Goal: Information Seeking & Learning: Learn about a topic

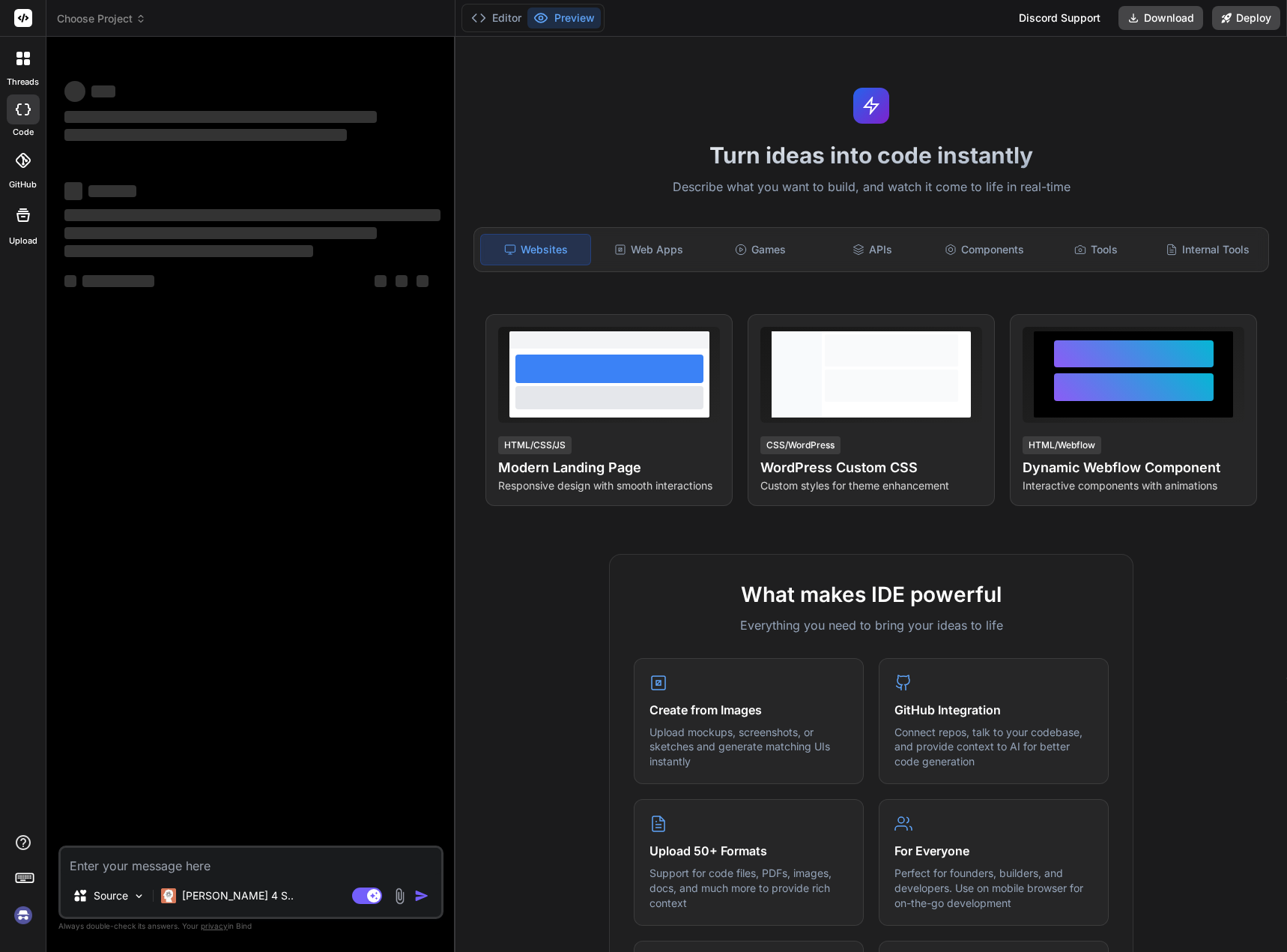
type textarea "x"
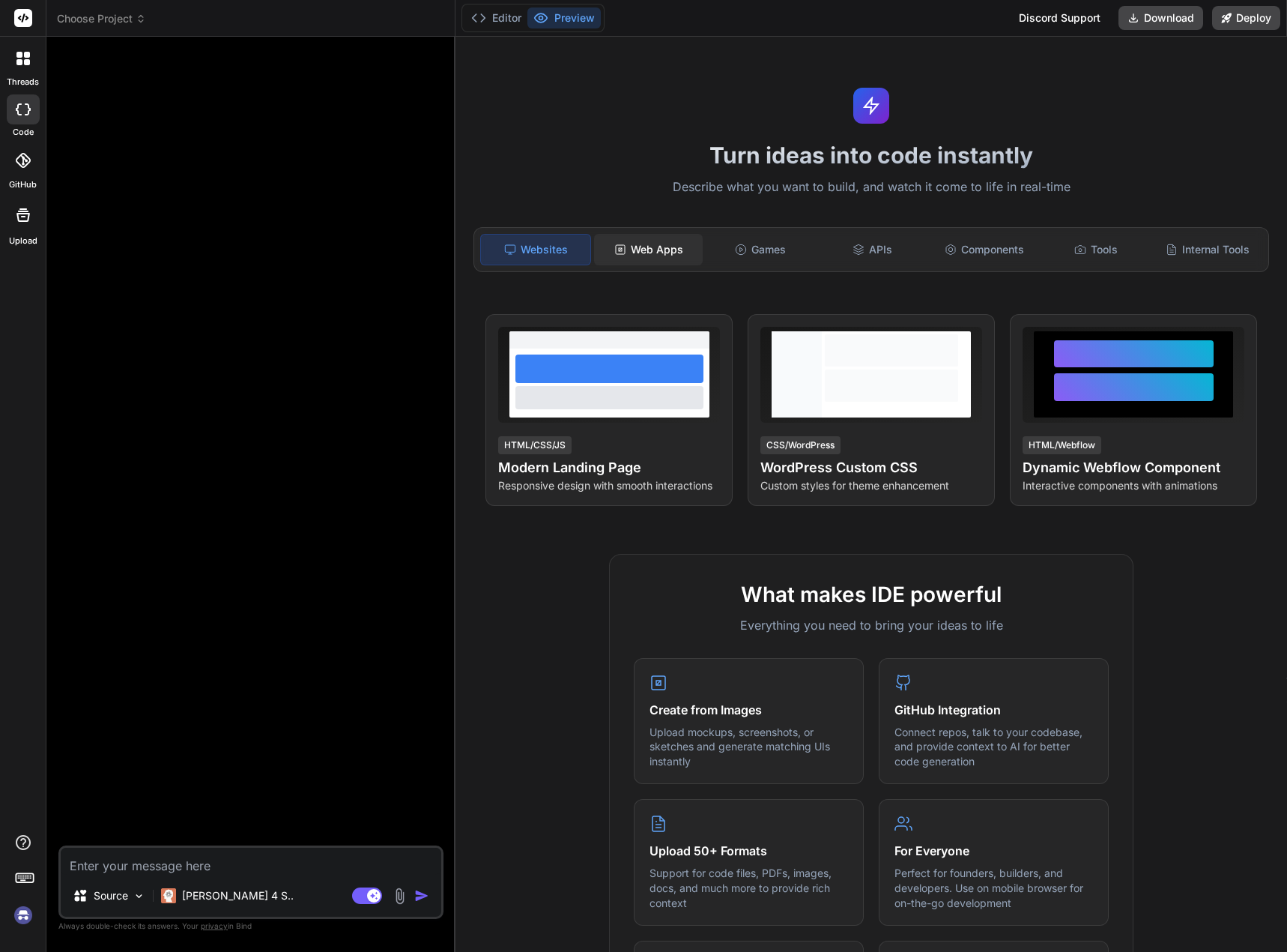
click at [645, 252] on div "Web Apps" at bounding box center [648, 249] width 108 height 31
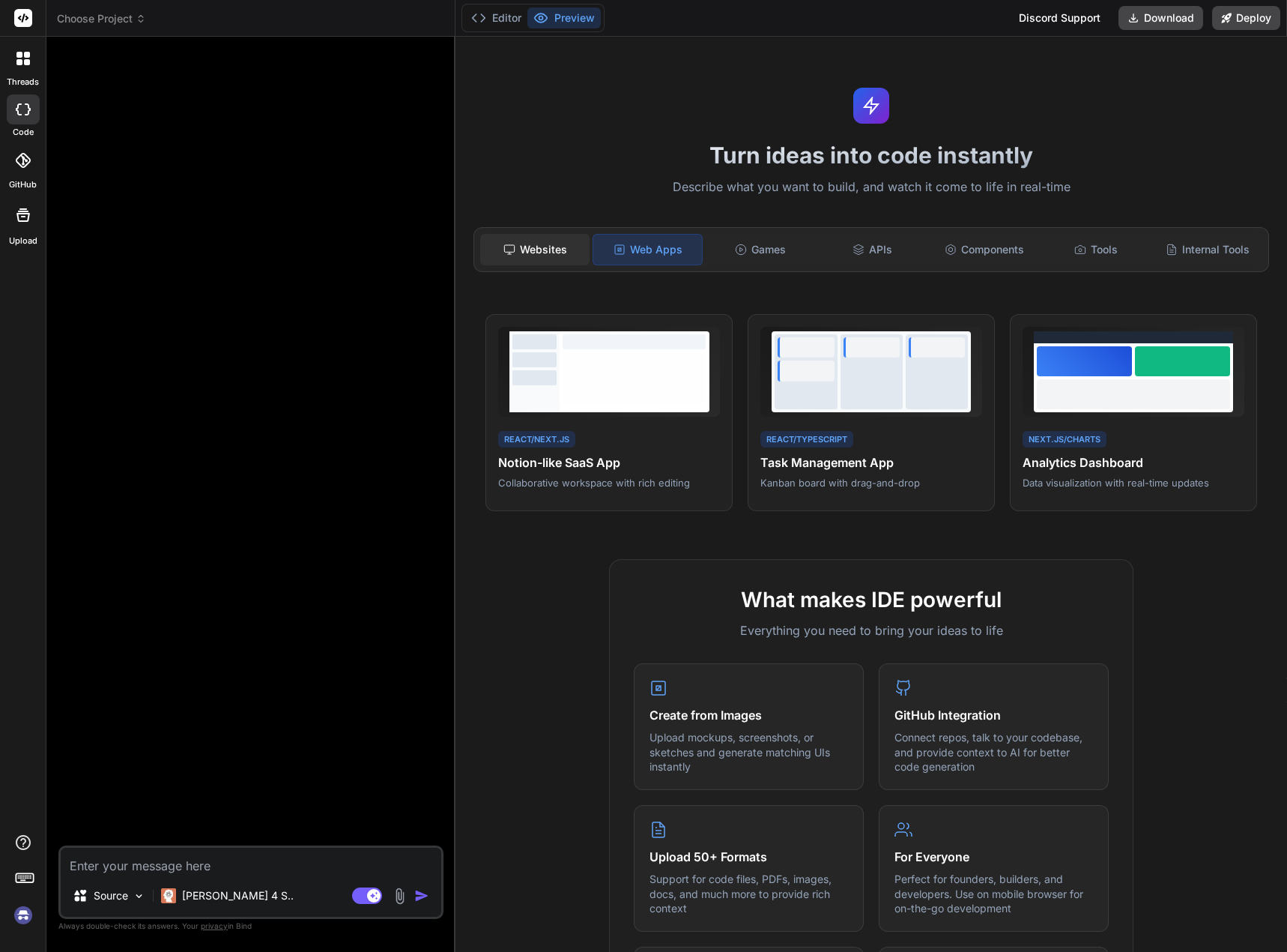
click at [570, 263] on div "Websites" at bounding box center [534, 249] width 108 height 31
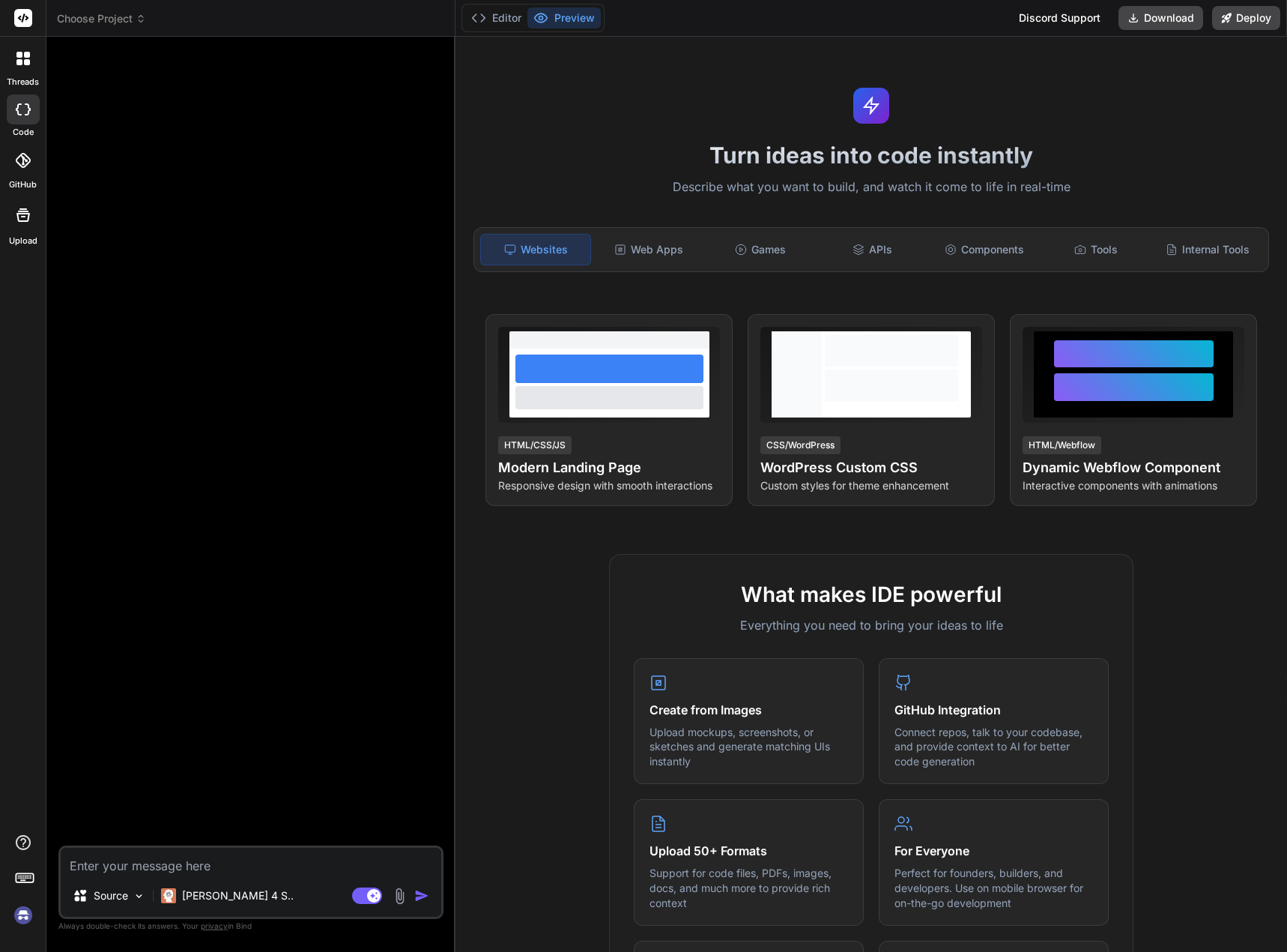
click at [31, 67] on div at bounding box center [23, 58] width 31 height 31
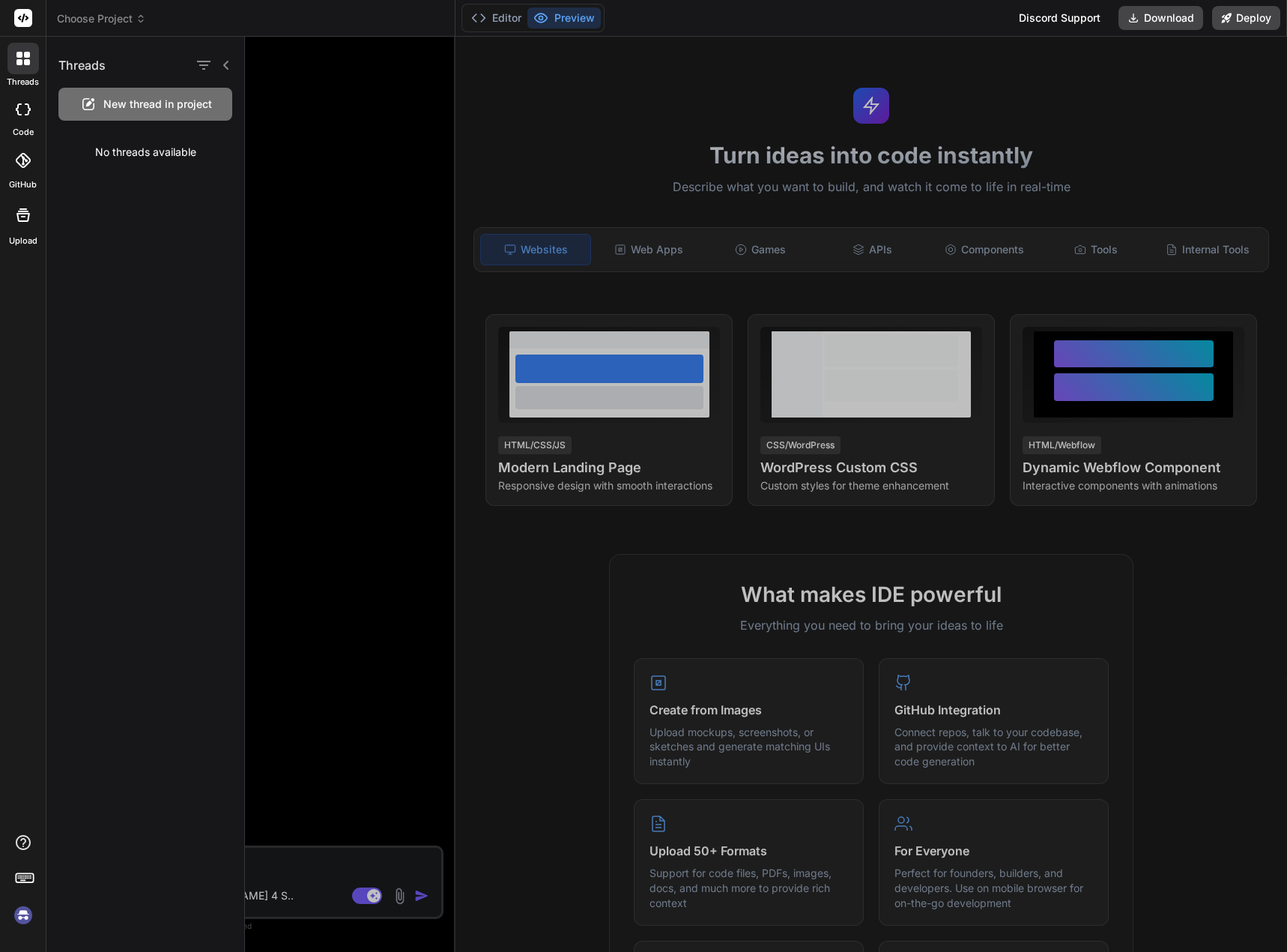
click at [26, 10] on rect at bounding box center [23, 18] width 18 height 18
click at [24, 34] on div at bounding box center [23, 18] width 45 height 37
click at [27, 24] on rect at bounding box center [23, 18] width 18 height 18
click at [31, 17] on rect at bounding box center [23, 18] width 18 height 18
drag, startPoint x: 22, startPoint y: 21, endPoint x: 145, endPoint y: 6, distance: 123.9
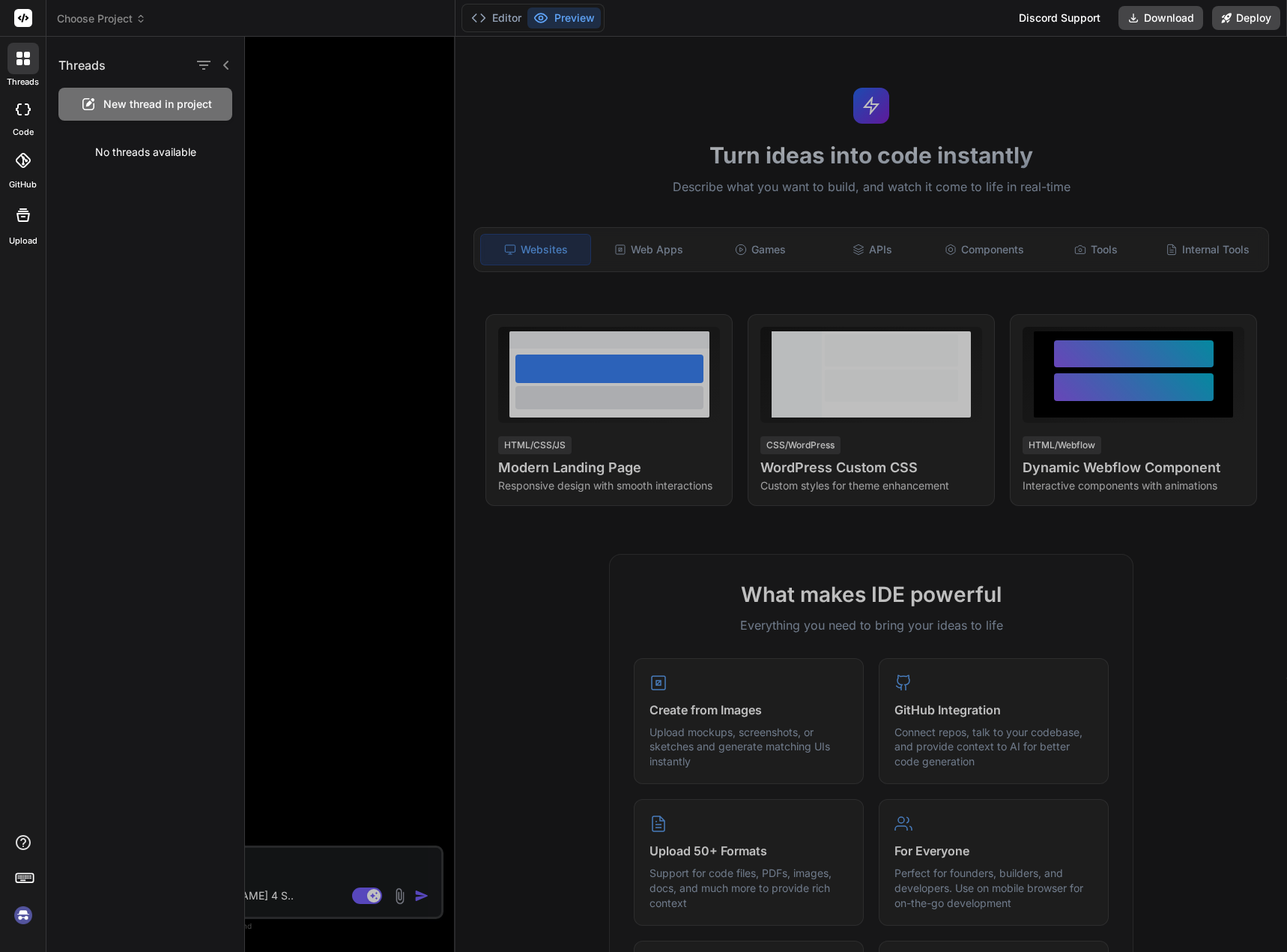
click at [23, 20] on icon at bounding box center [23, 18] width 11 height 9
click at [558, 448] on div at bounding box center [766, 494] width 1043 height 915
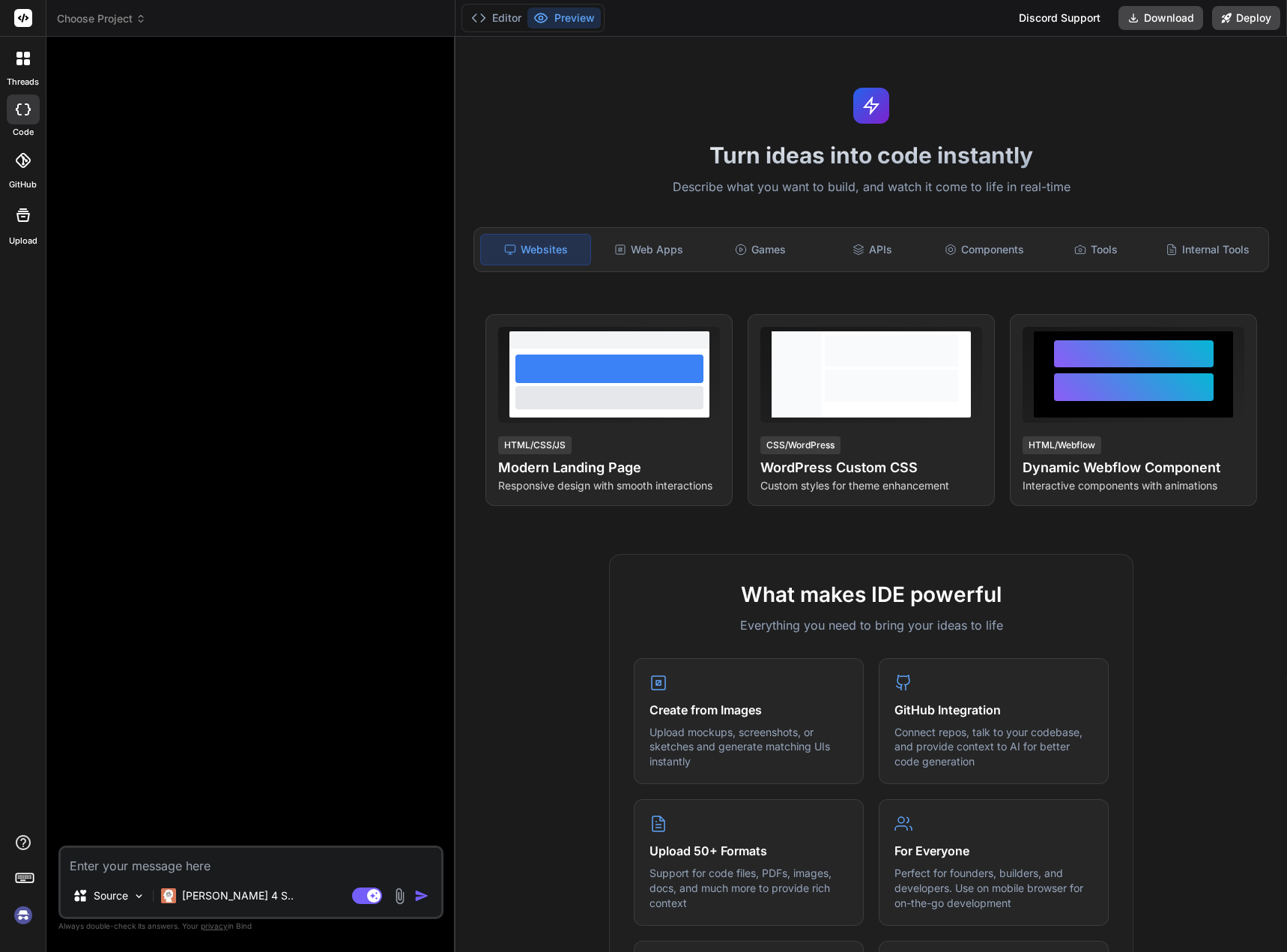
click at [23, 19] on icon at bounding box center [23, 18] width 11 height 9
click at [26, 834] on icon at bounding box center [23, 842] width 18 height 18
click at [39, 226] on div at bounding box center [23, 215] width 36 height 36
click at [29, 881] on icon at bounding box center [24, 876] width 21 height 21
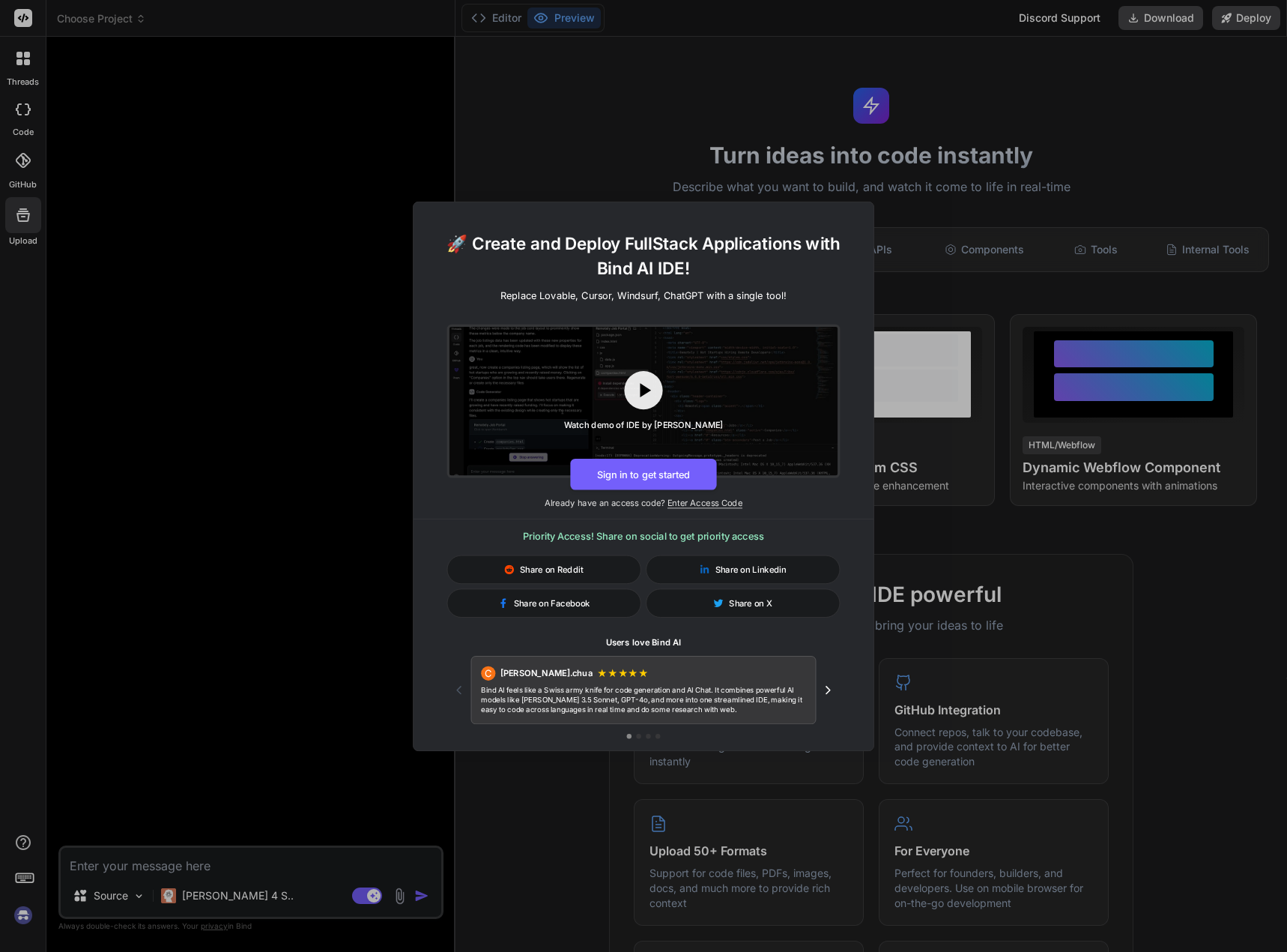
click at [200, 734] on div "🚀 Create and Deploy FullStack Applications with Bind AI IDE! Replace Lovable, C…" at bounding box center [644, 476] width 1287 height 952
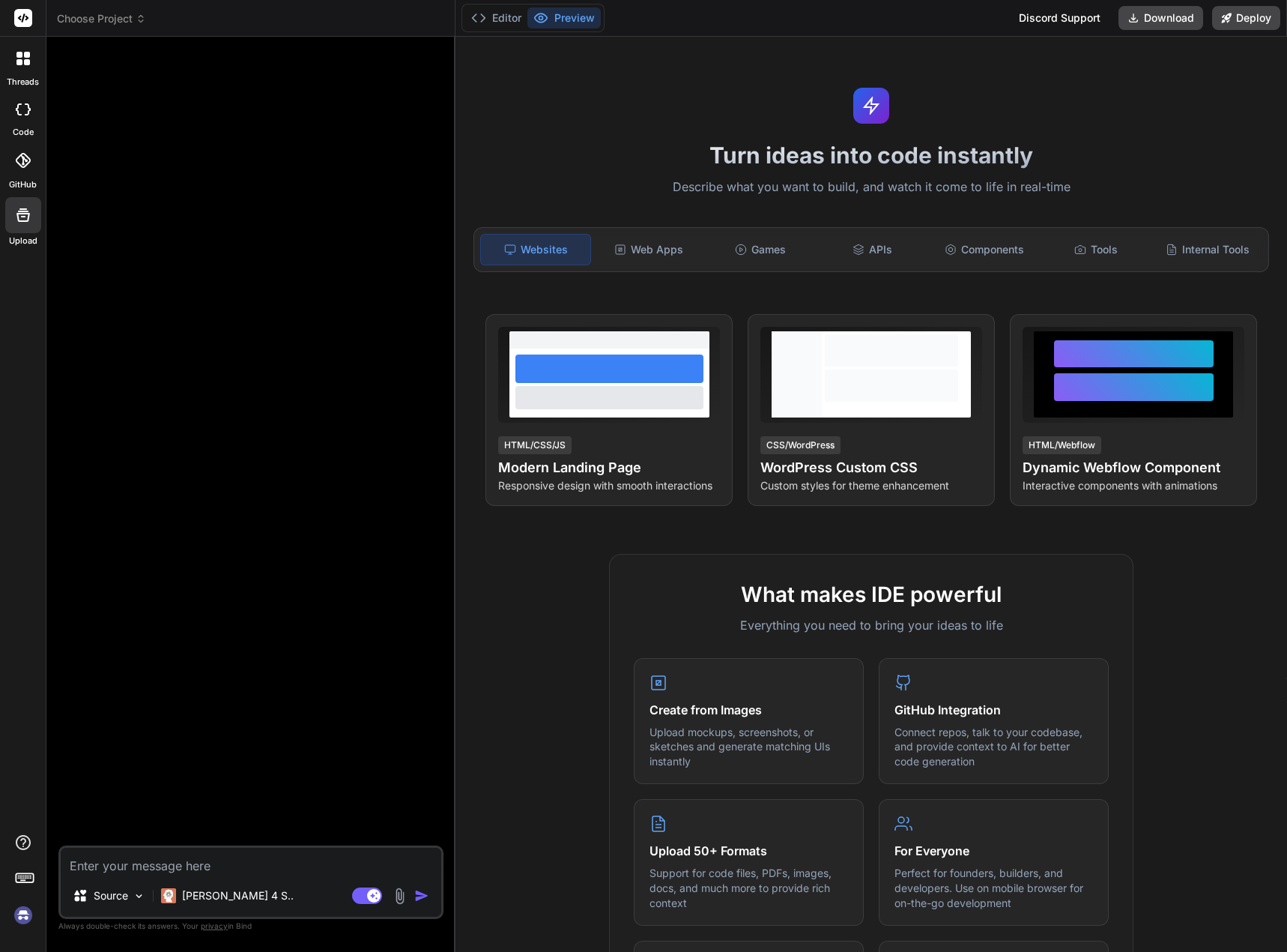
scroll to position [477, 0]
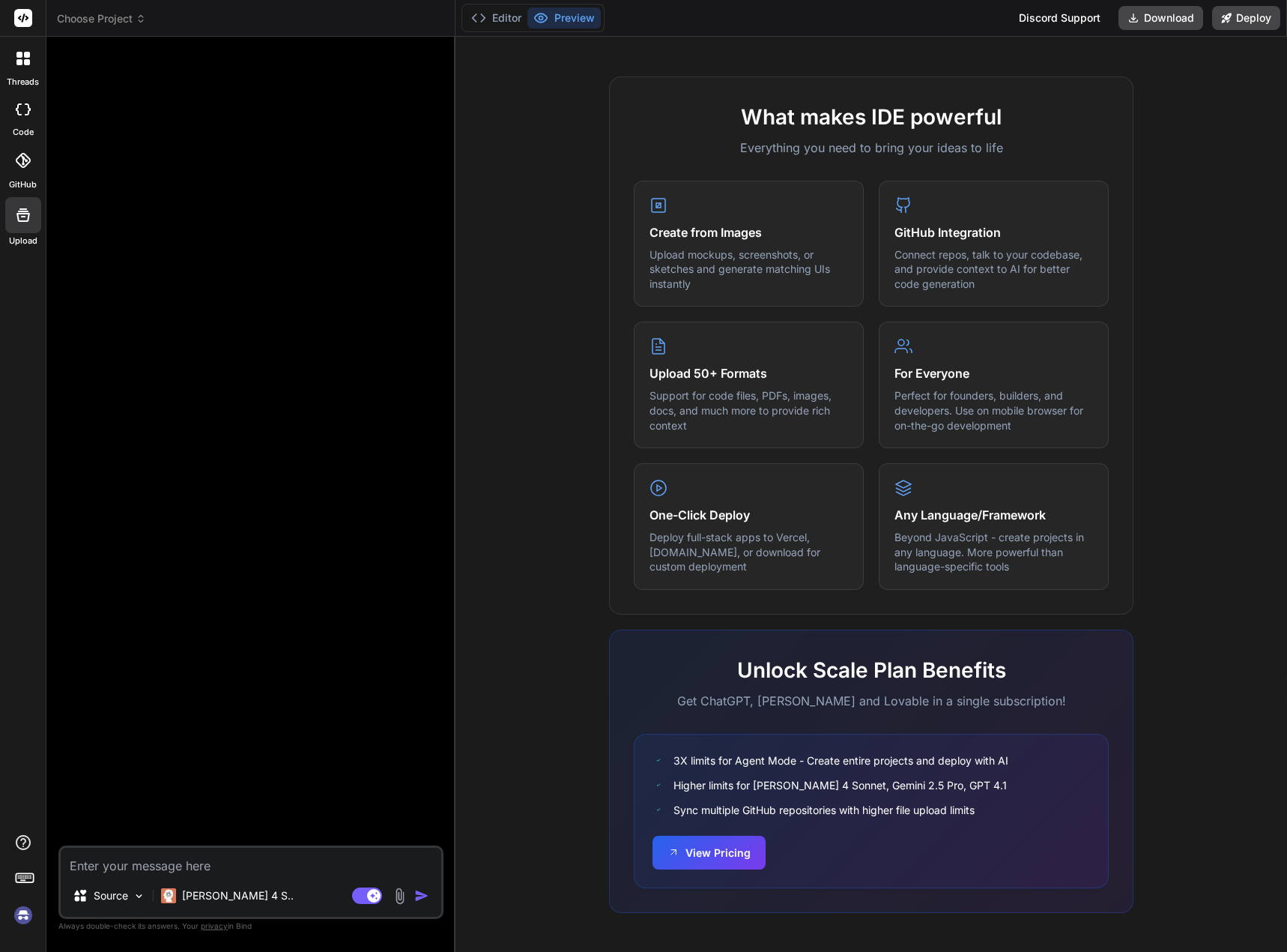
click at [211, 926] on span "privacy" at bounding box center [214, 925] width 27 height 9
copy p "privacy"
click at [239, 929] on p "Always double-check its answers. Your privacy in Bind" at bounding box center [251, 926] width 385 height 14
click at [224, 931] on p "Always double-check its answers. Your privacy in Bind" at bounding box center [251, 926] width 385 height 14
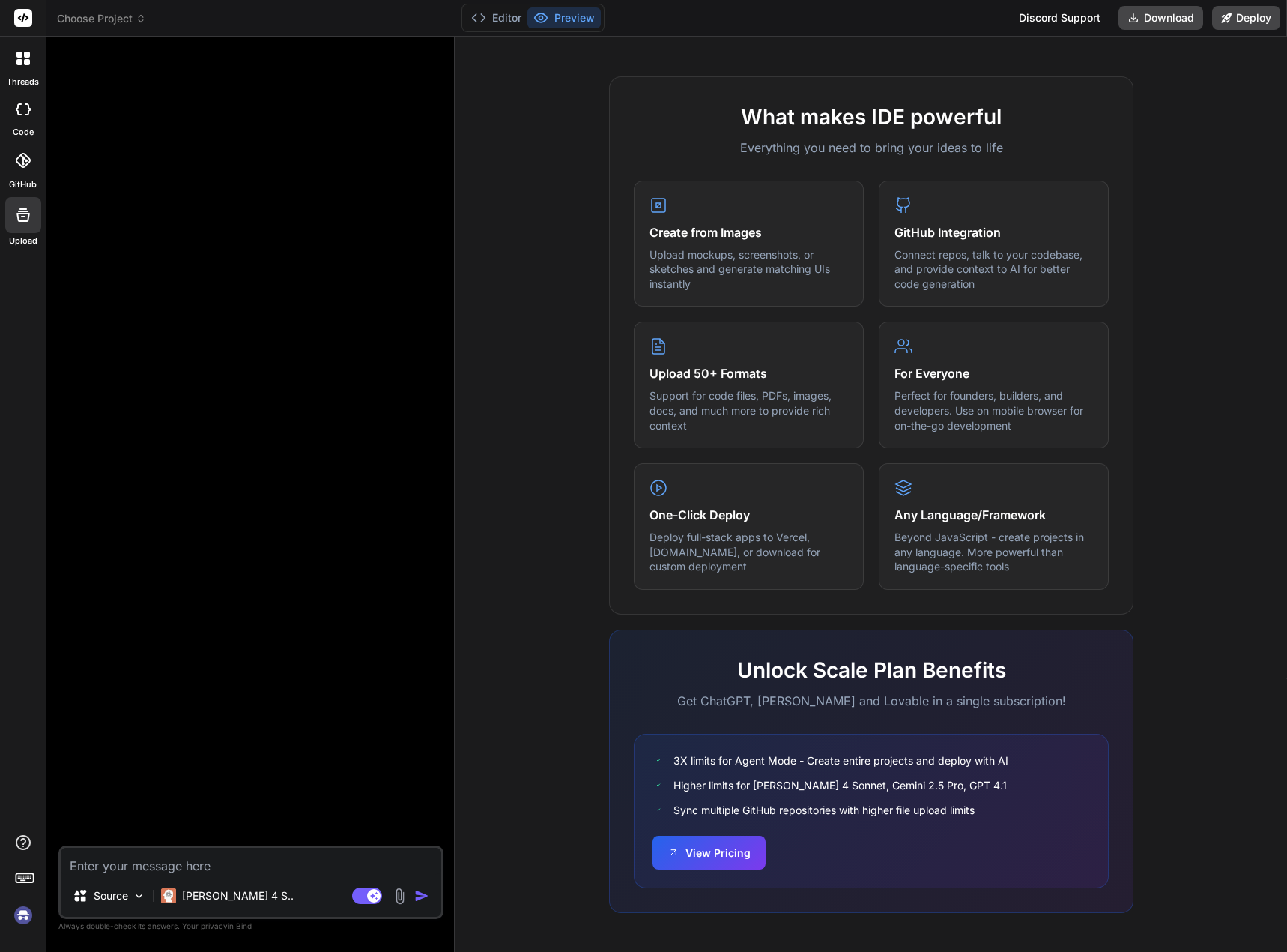
click at [35, 857] on div at bounding box center [23, 881] width 45 height 94
click at [35, 855] on div at bounding box center [23, 881] width 45 height 94
click at [32, 853] on div at bounding box center [23, 881] width 45 height 94
click at [30, 847] on icon at bounding box center [23, 842] width 18 height 18
click at [144, 809] on label "Documentation" at bounding box center [107, 808] width 74 height 15
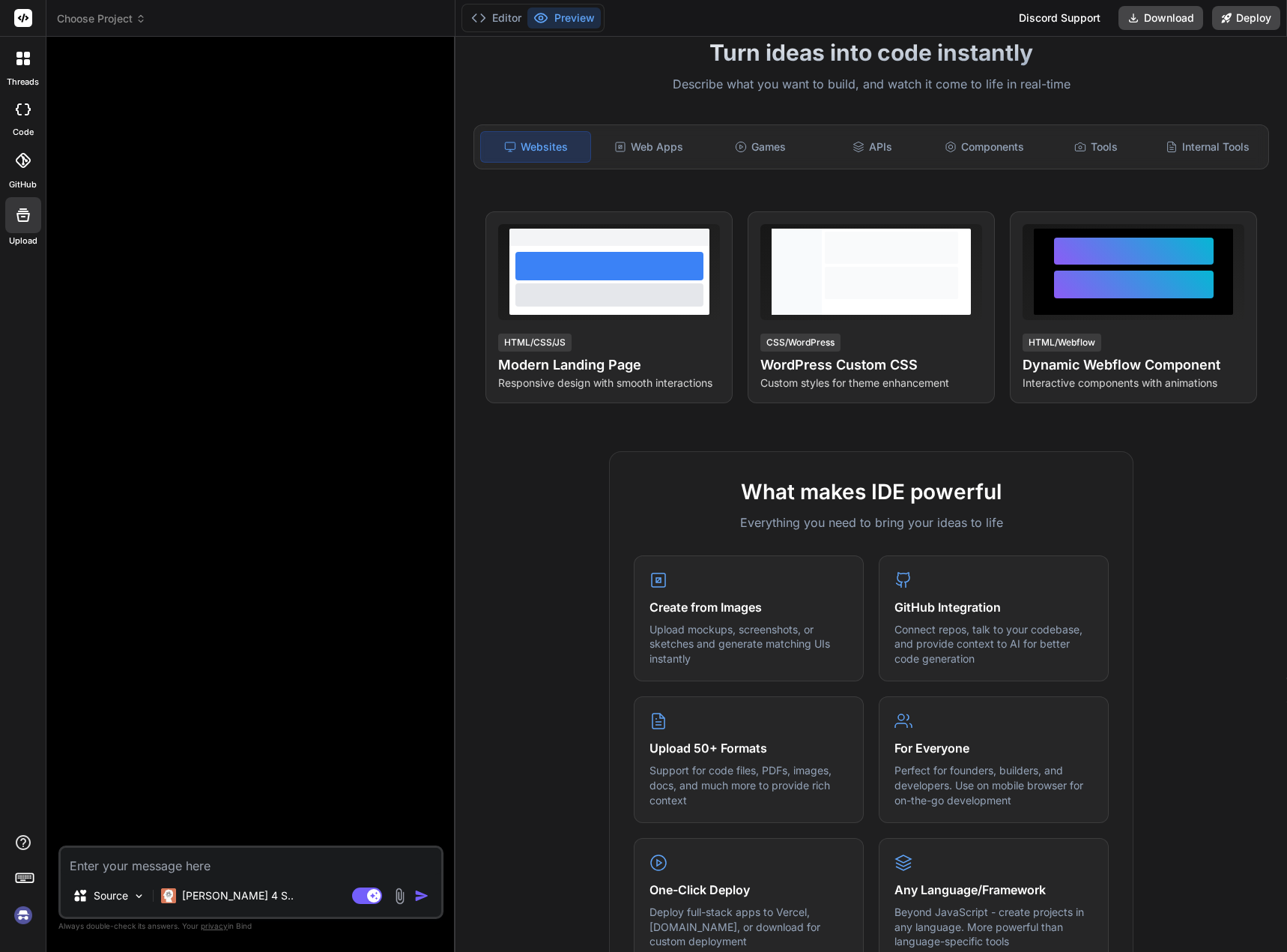
scroll to position [0, 0]
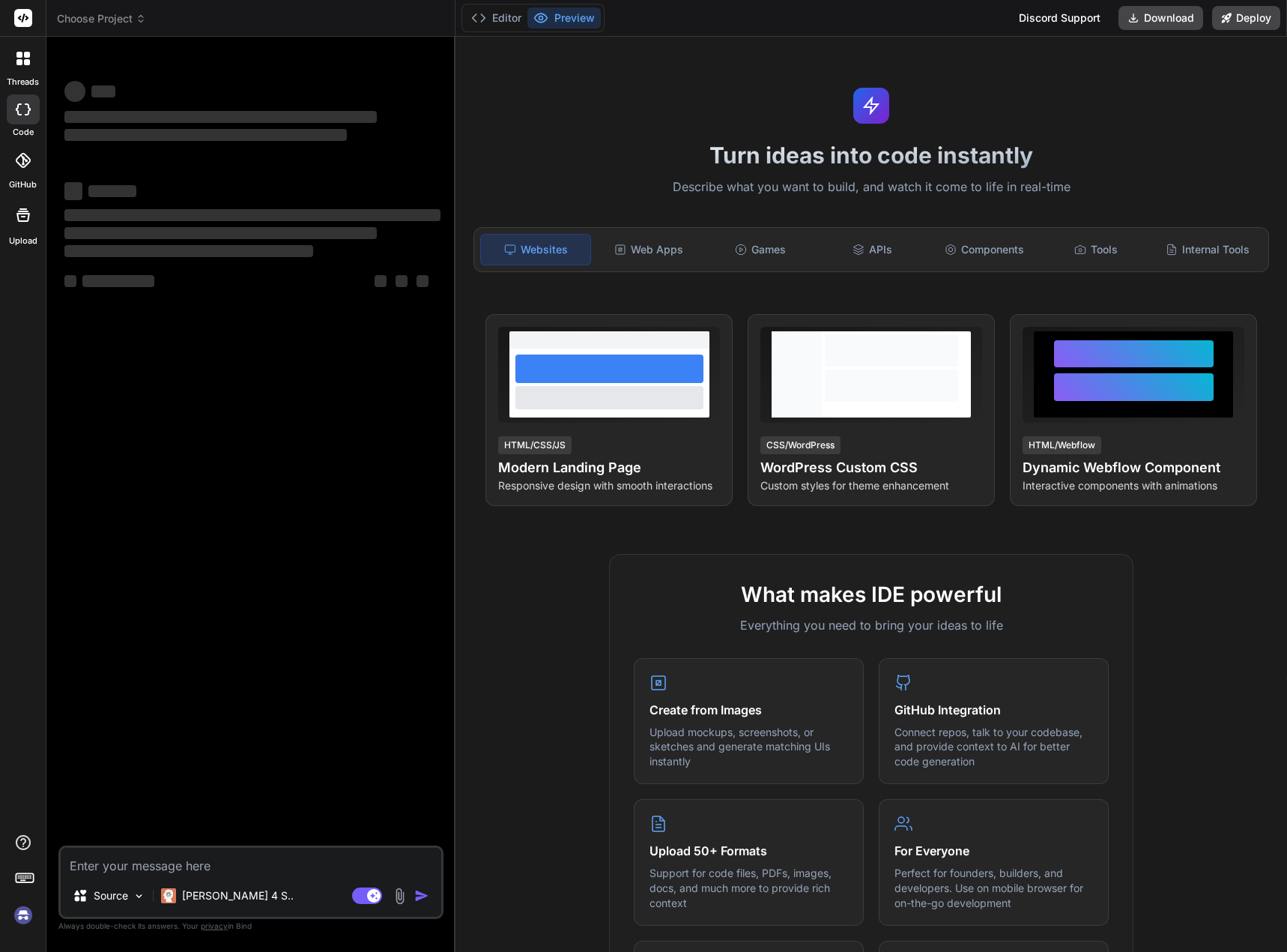
type textarea "x"
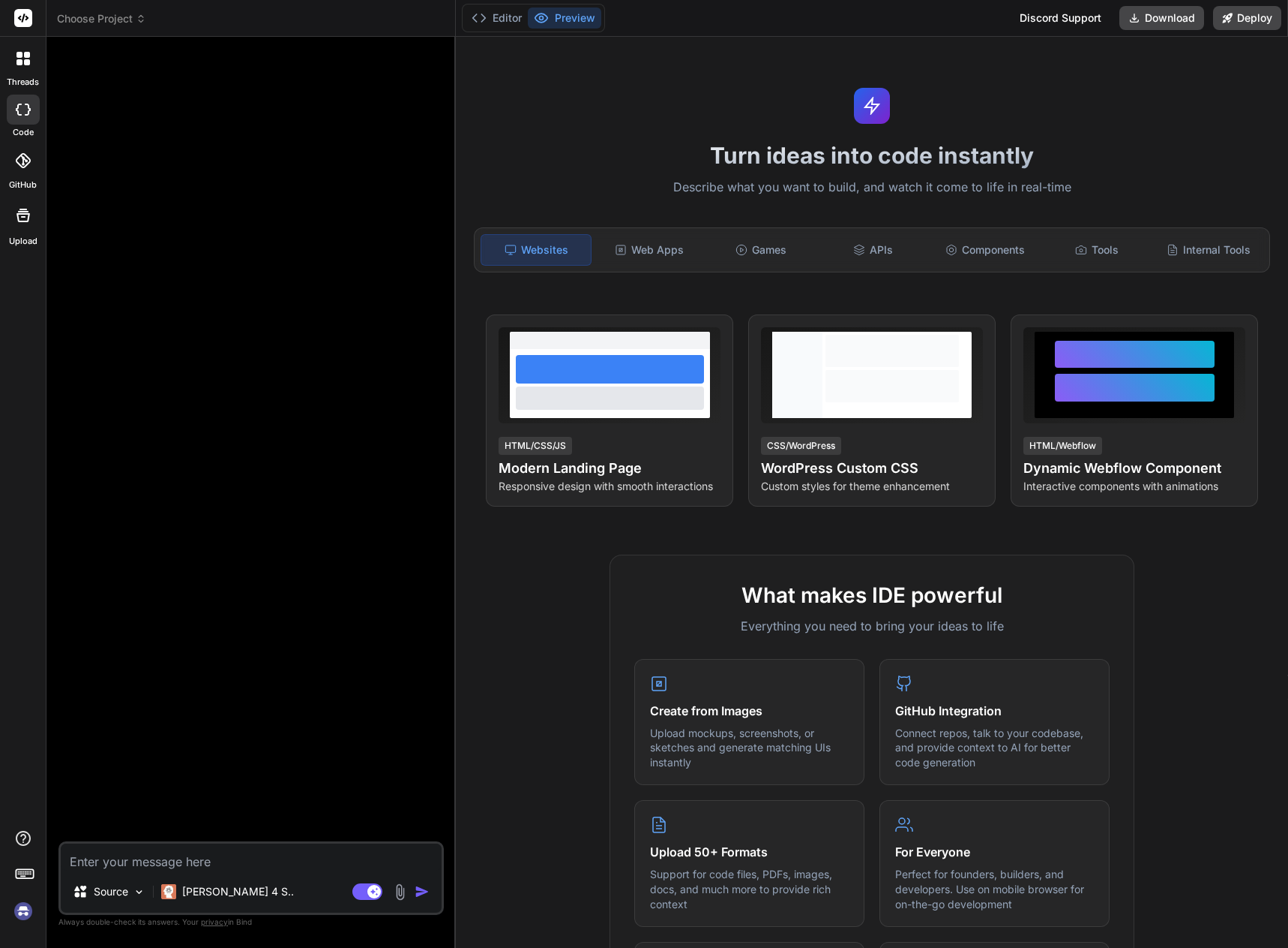
type textarea "x"
click at [517, 18] on button "Editor" at bounding box center [497, 18] width 62 height 21
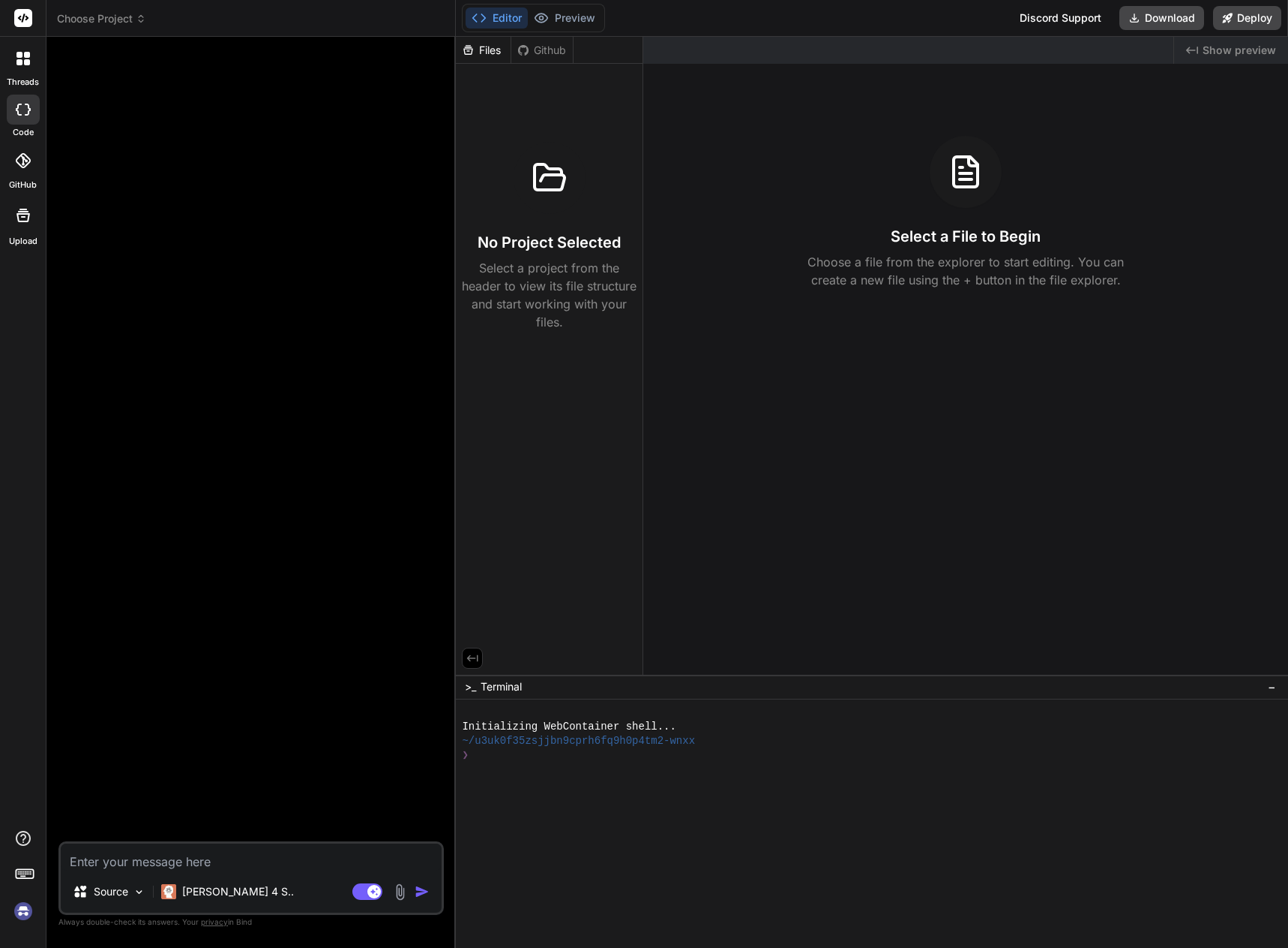
click at [587, 299] on p "Select a project from the header to view its file structure and start working w…" at bounding box center [549, 295] width 175 height 72
click at [508, 49] on div "Files" at bounding box center [483, 50] width 55 height 15
drag, startPoint x: 517, startPoint y: 45, endPoint x: 498, endPoint y: 49, distance: 19.4
click at [517, 45] on icon at bounding box center [523, 50] width 12 height 12
click at [481, 50] on div "Files" at bounding box center [483, 50] width 55 height 15
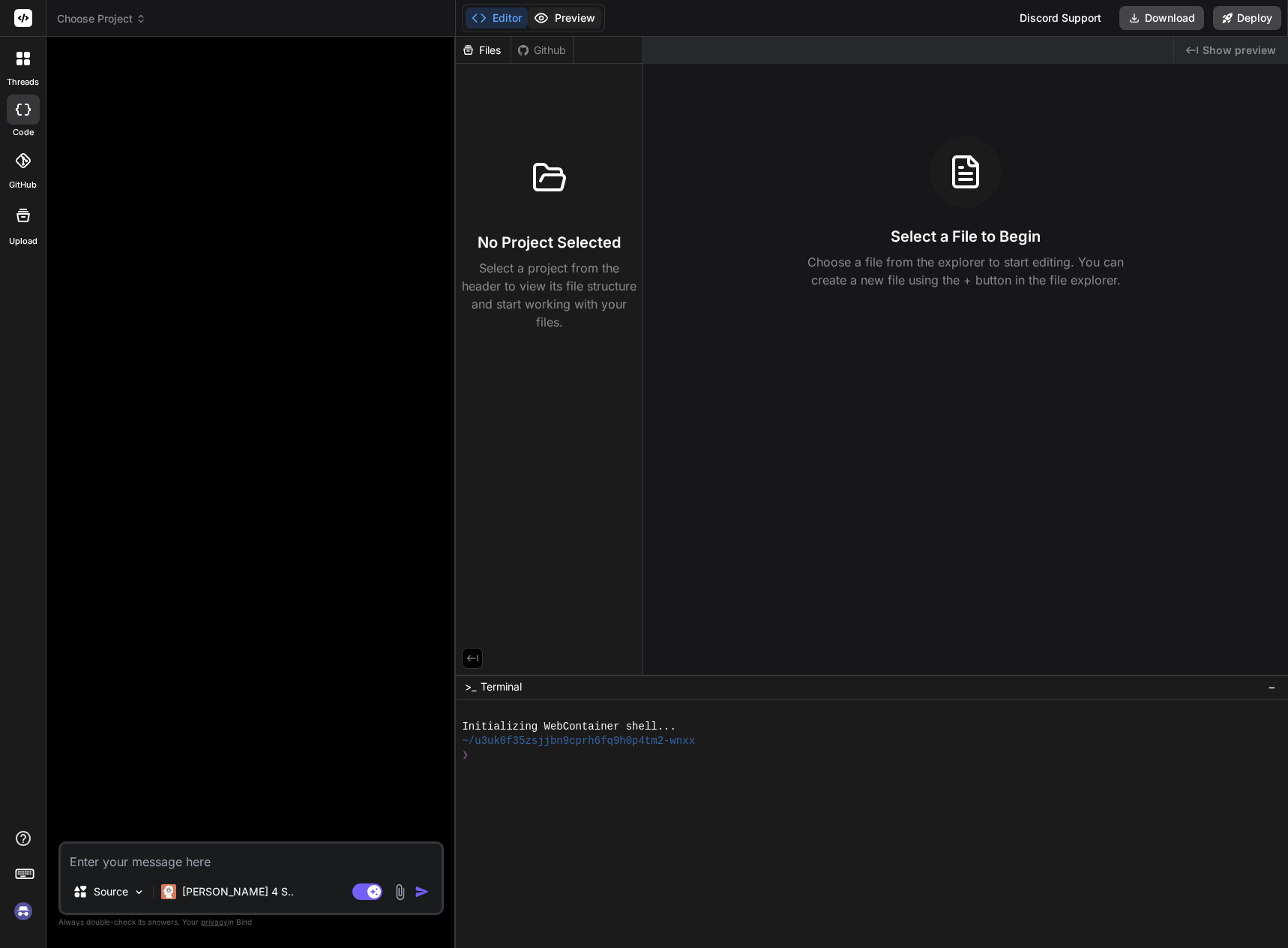
click at [546, 8] on button "Preview" at bounding box center [564, 18] width 73 height 21
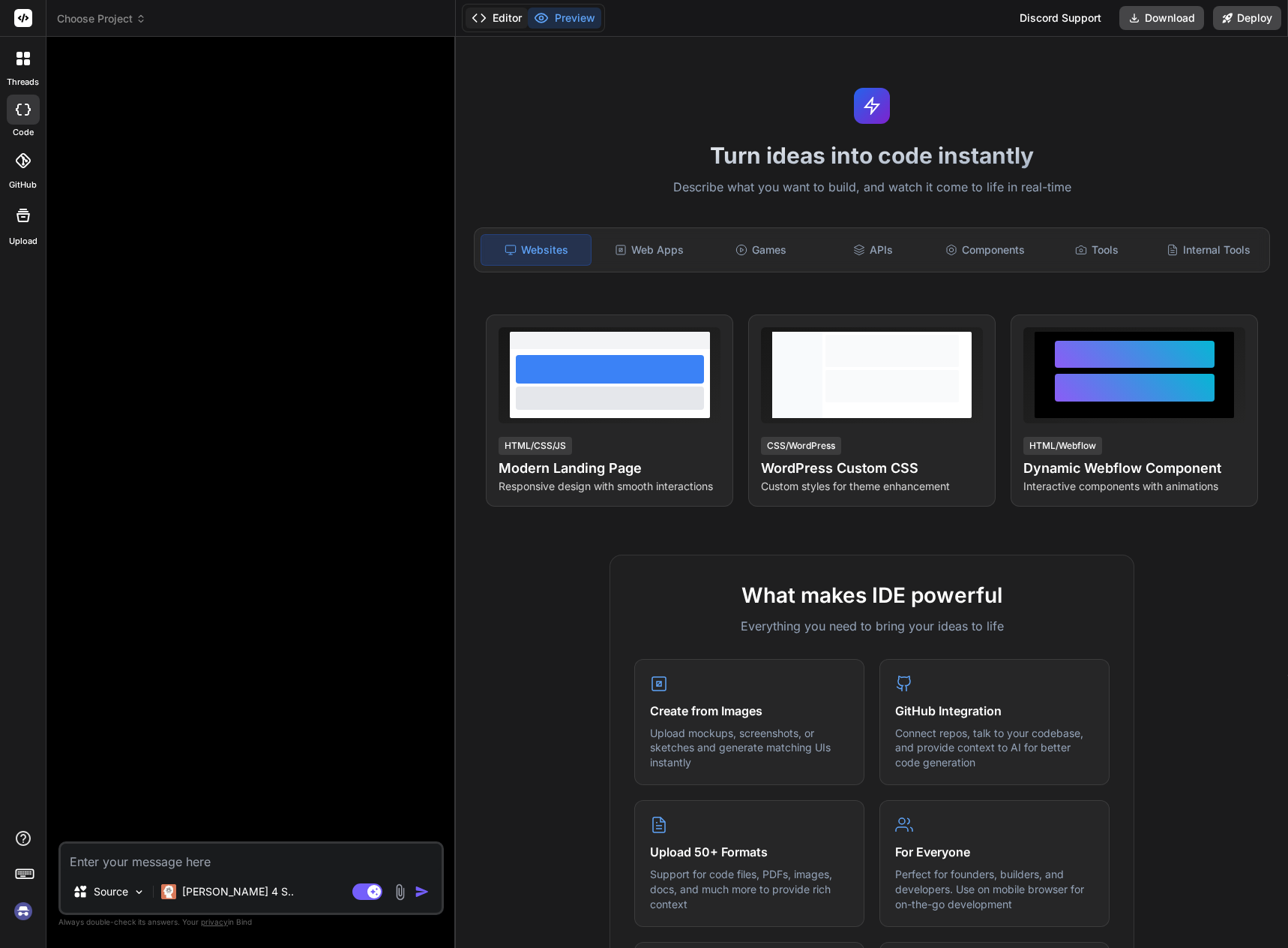
click at [518, 22] on button "Editor" at bounding box center [497, 18] width 62 height 21
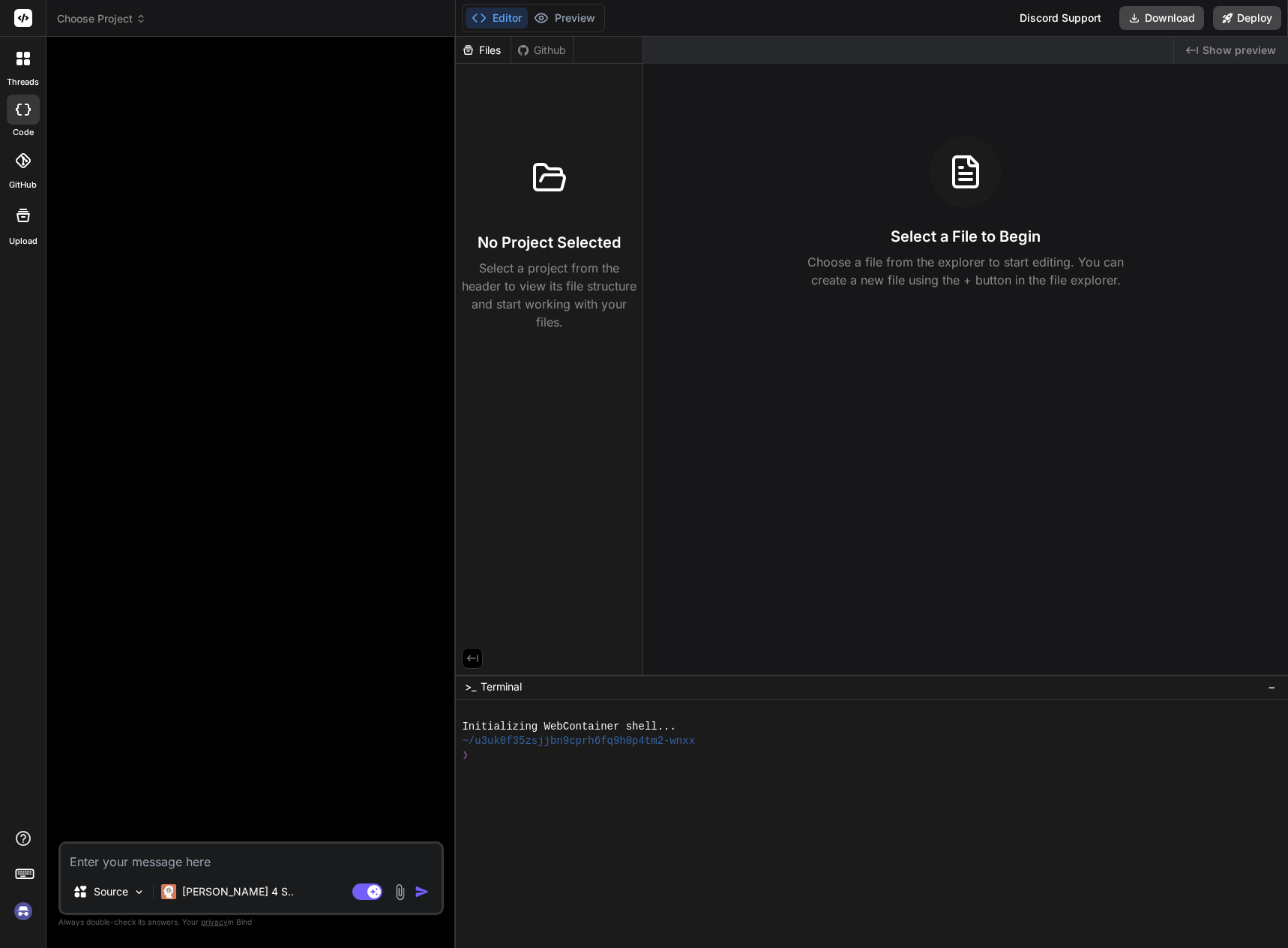
click at [994, 204] on div "Select a File to Begin Choose a file from the explorer to start editing. You ca…" at bounding box center [965, 212] width 645 height 153
click at [972, 239] on h3 "Select a File to Begin" at bounding box center [966, 236] width 150 height 21
click at [1185, 51] on div "Created with Pixso. Show preview" at bounding box center [1232, 50] width 114 height 27
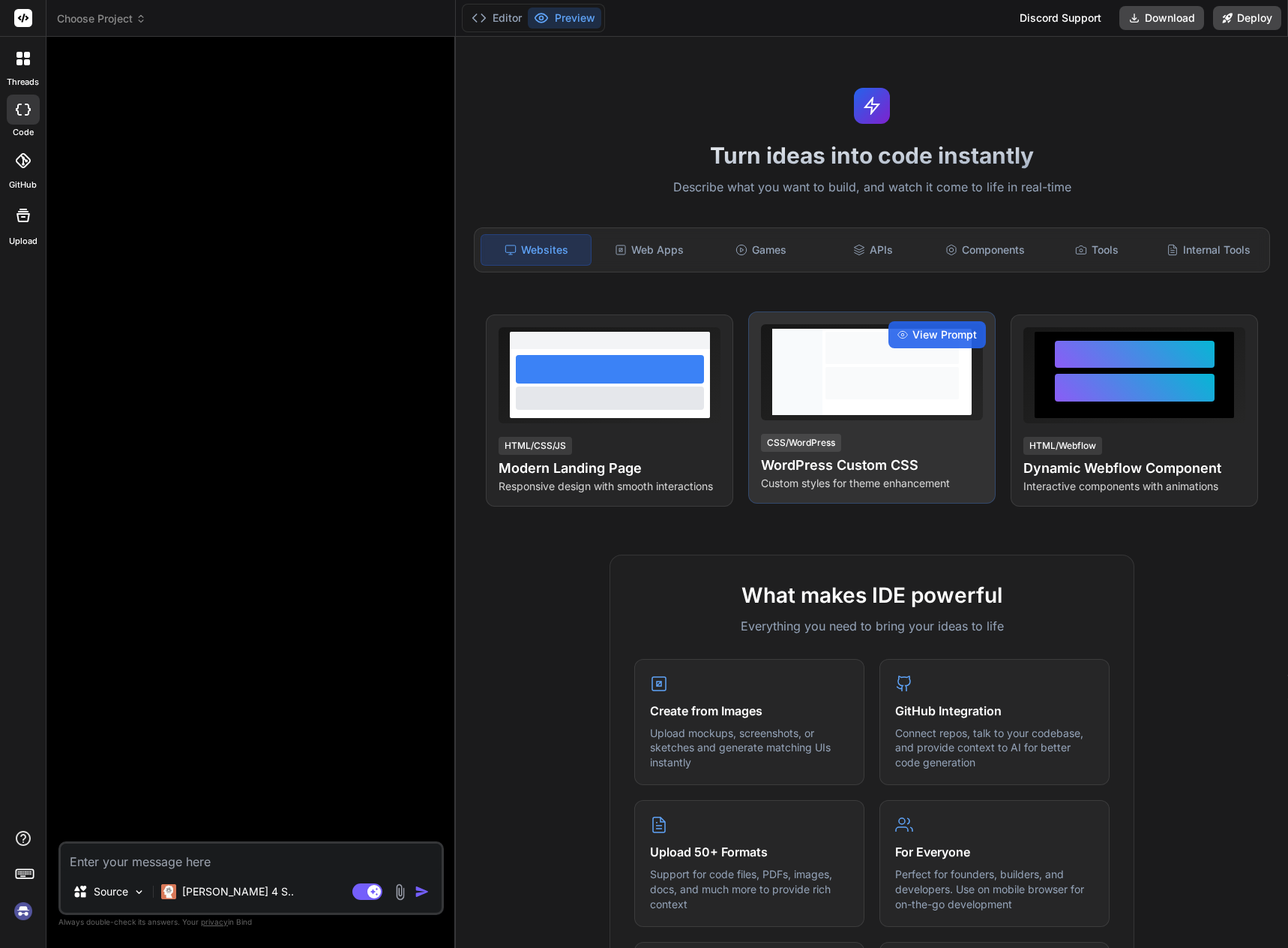
click at [868, 400] on div at bounding box center [893, 372] width 140 height 87
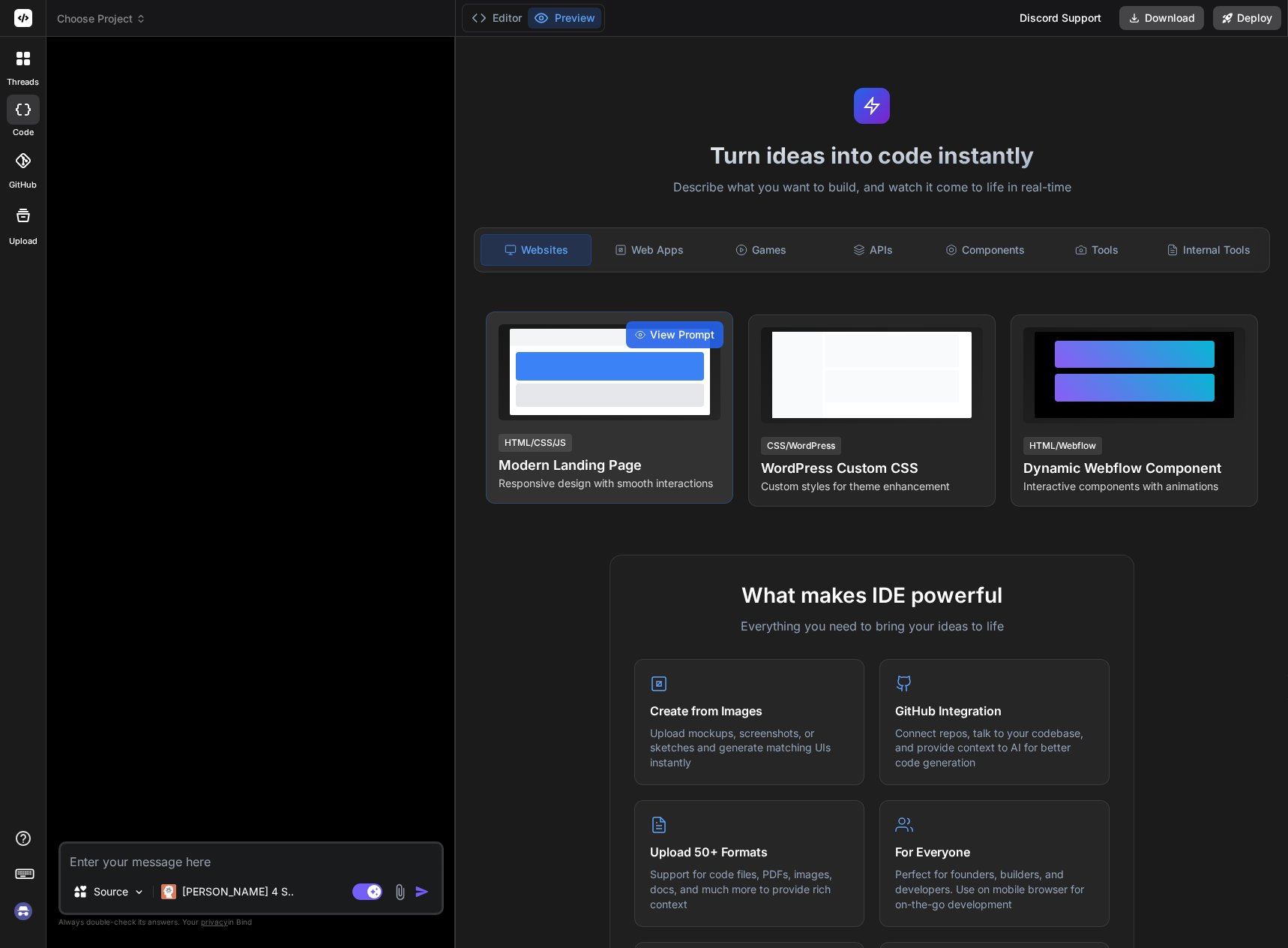
click at [623, 414] on div at bounding box center [610, 380] width 199 height 69
click at [699, 342] on span "View Prompt" at bounding box center [682, 335] width 65 height 15
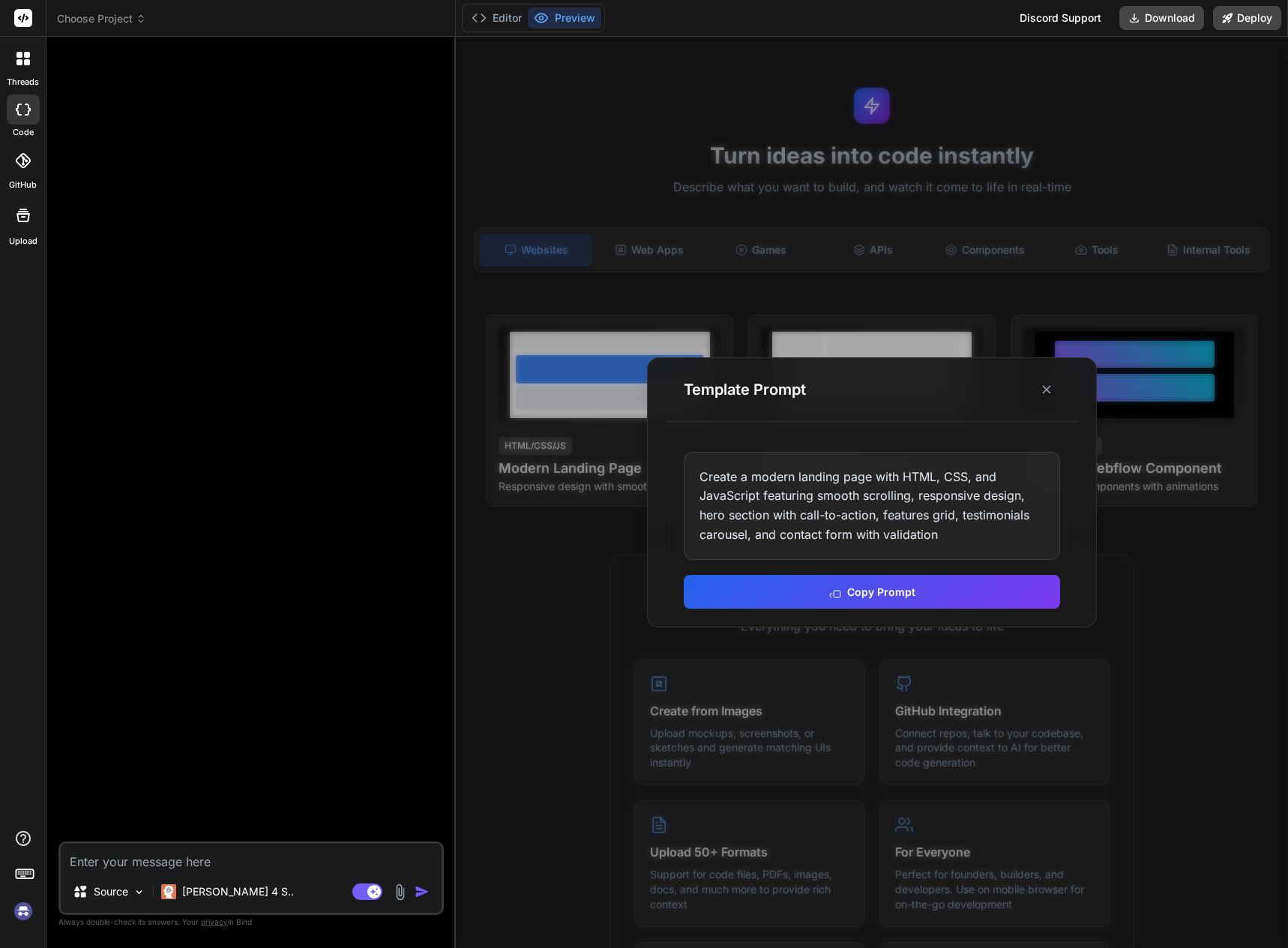
click at [546, 560] on div at bounding box center [872, 492] width 832 height 911
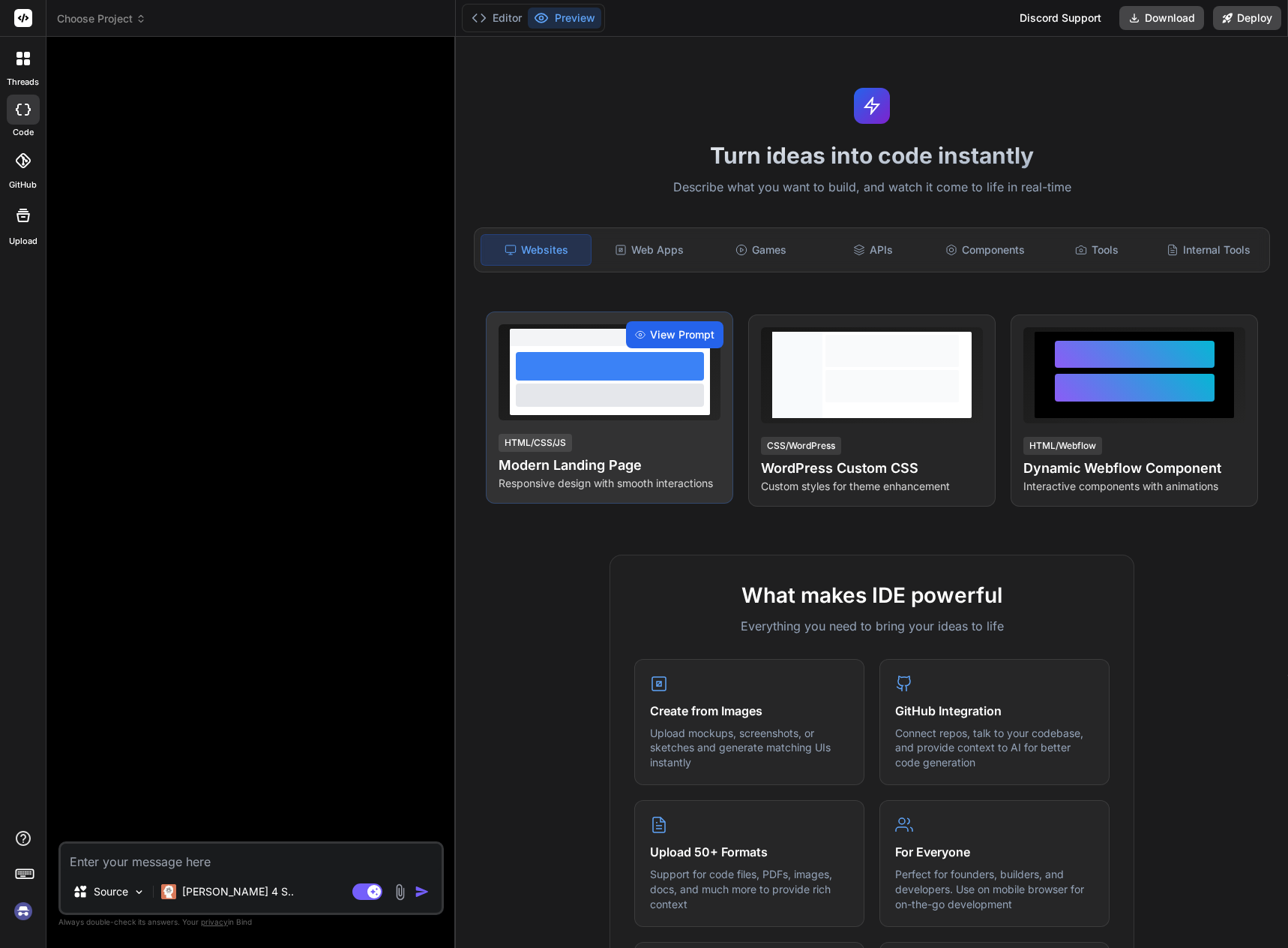
click at [699, 336] on span "View Prompt" at bounding box center [682, 335] width 65 height 15
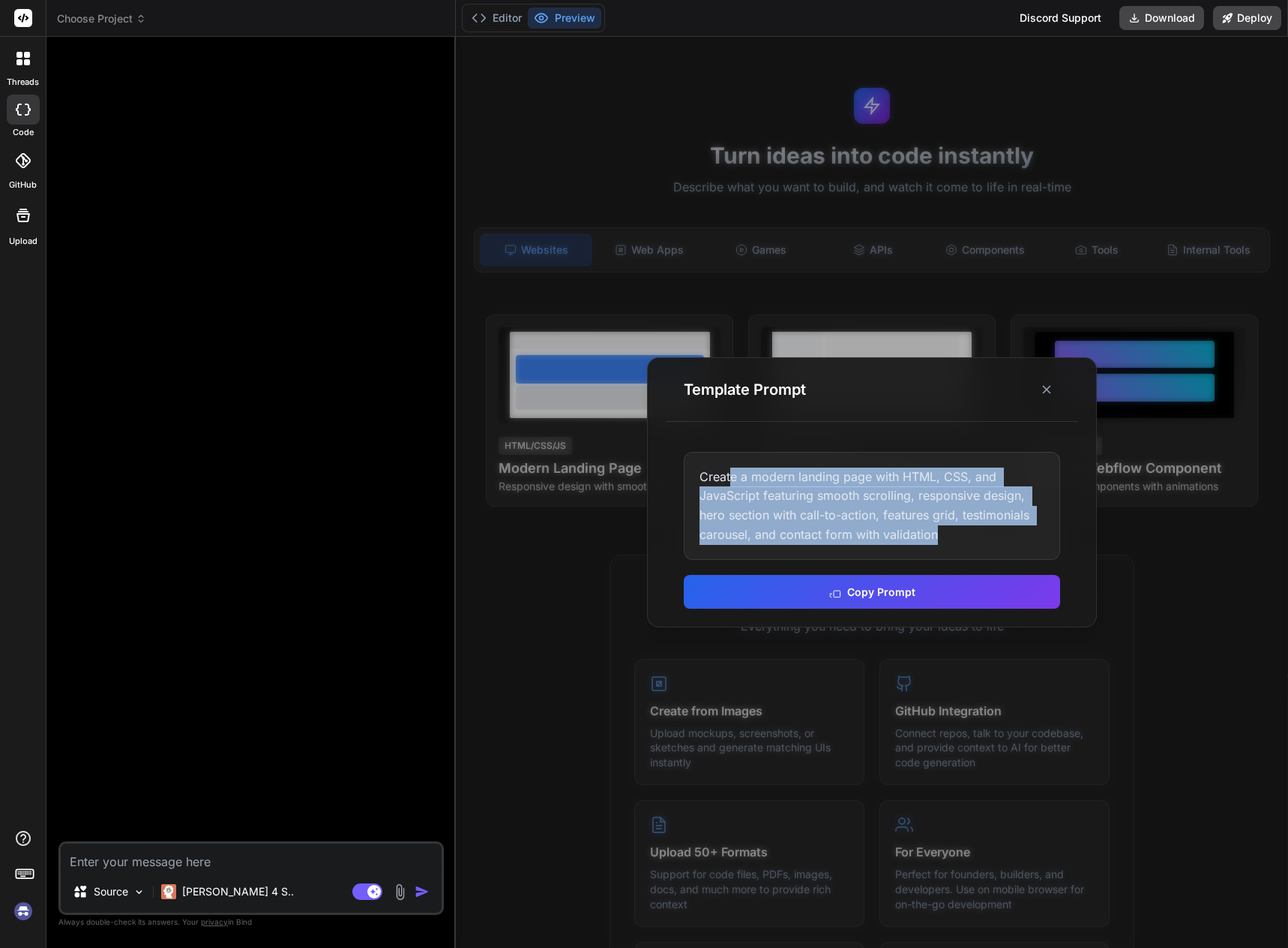
drag, startPoint x: 732, startPoint y: 476, endPoint x: 946, endPoint y: 573, distance: 235.0
click at [945, 559] on div "Create a modern landing page with HTML, CSS, and JavaScript featuring smooth sc…" at bounding box center [872, 506] width 377 height 108
click at [937, 594] on button "Copy Prompt" at bounding box center [872, 591] width 377 height 34
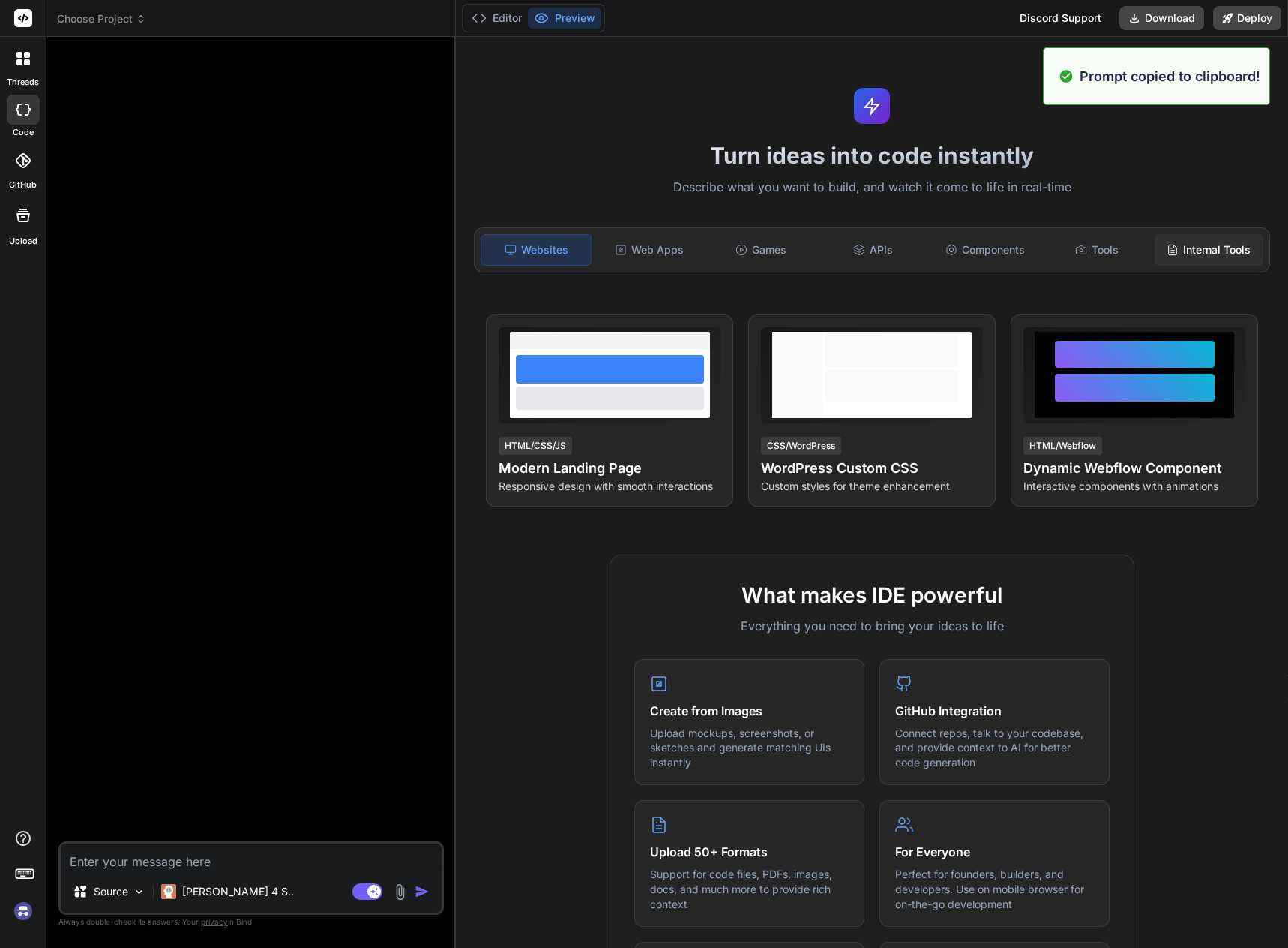
click at [1181, 234] on div "Internal Tools" at bounding box center [1209, 249] width 108 height 31
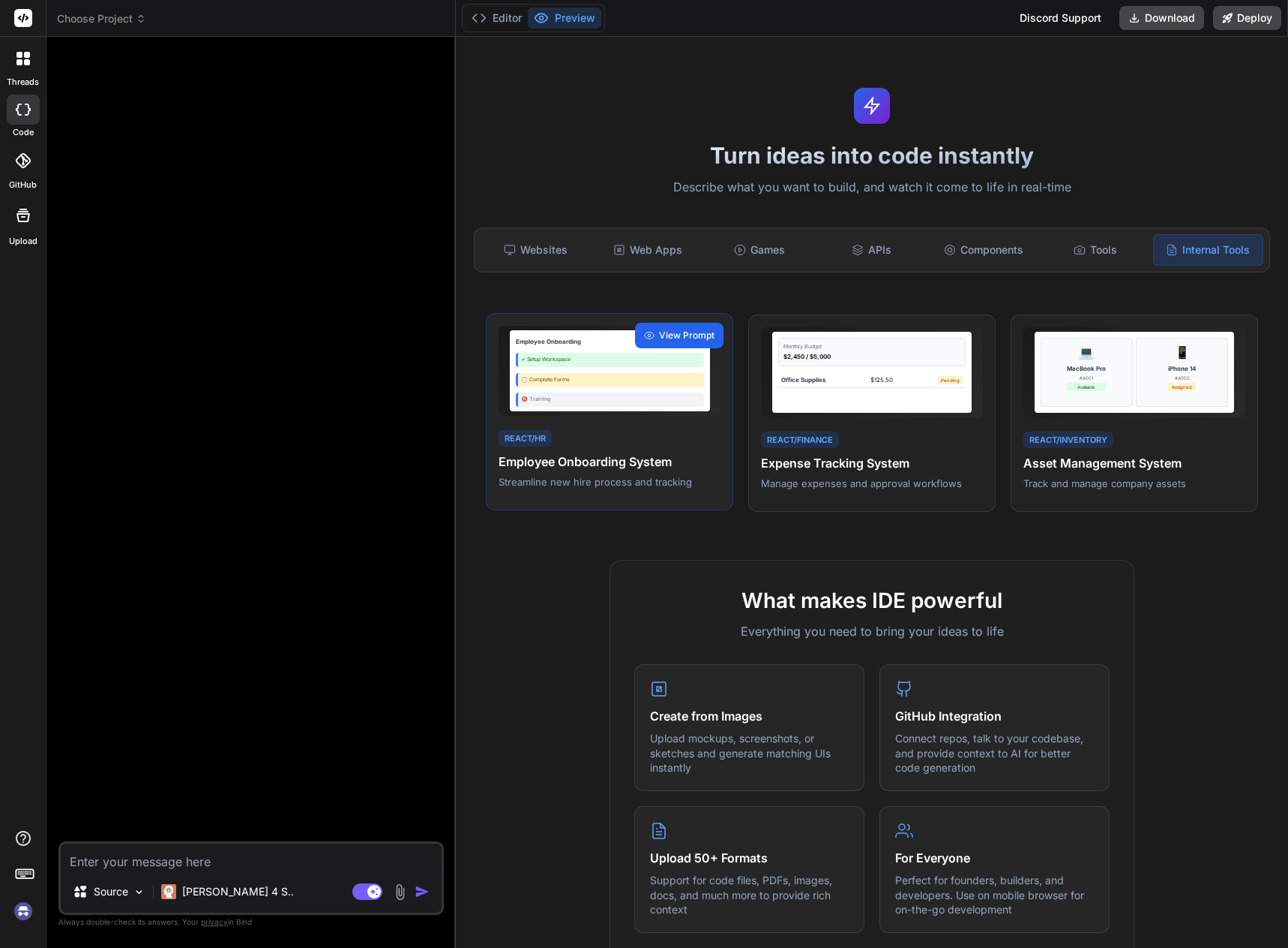
click at [689, 331] on span "View Prompt" at bounding box center [687, 336] width 55 height 13
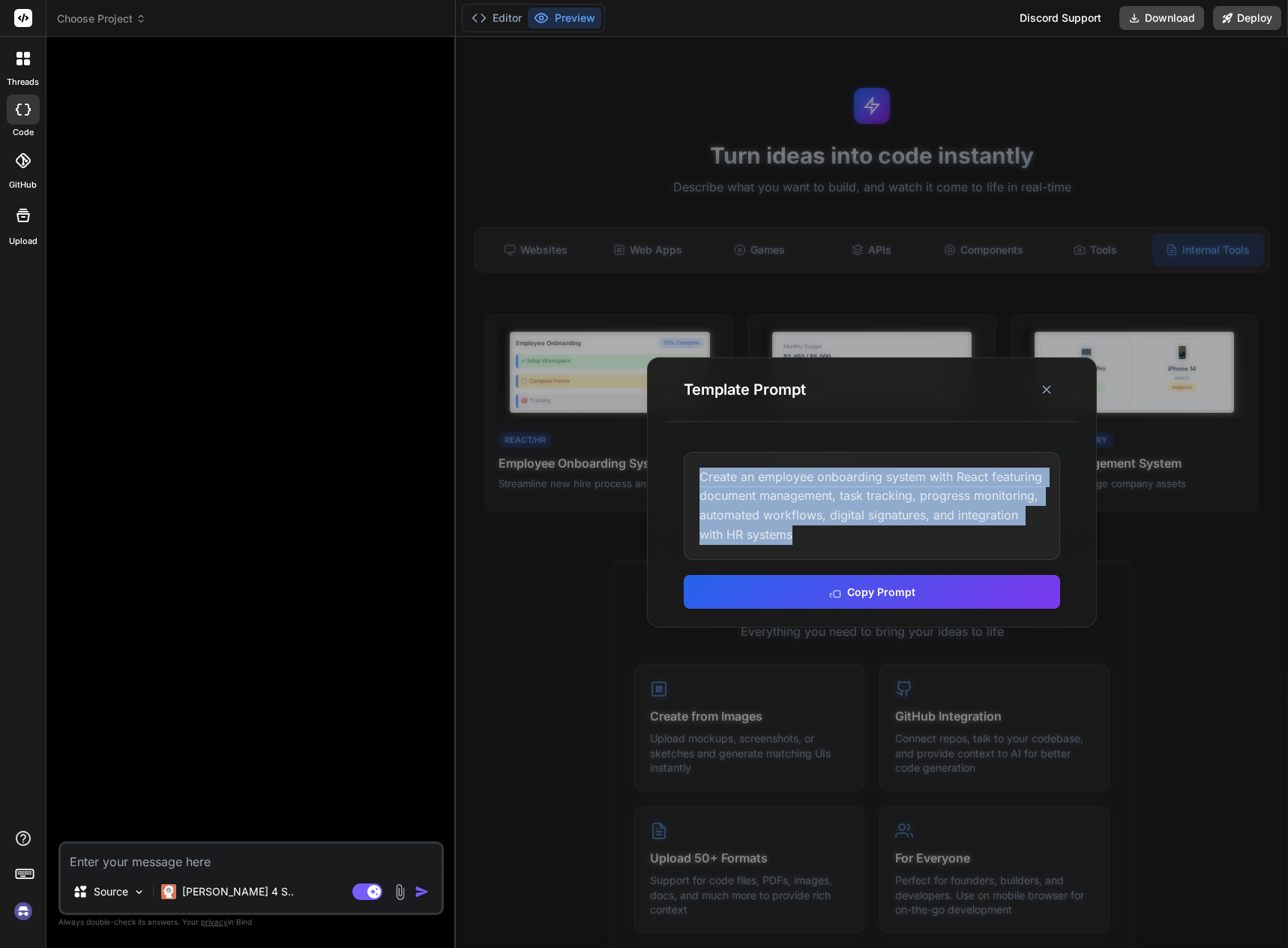
drag, startPoint x: 698, startPoint y: 465, endPoint x: 908, endPoint y: 530, distance: 219.8
click at [906, 527] on div "Create an employee onboarding system with React featuring document management, …" at bounding box center [872, 506] width 377 height 108
copy div "Create an employee onboarding system with React featuring document management, …"
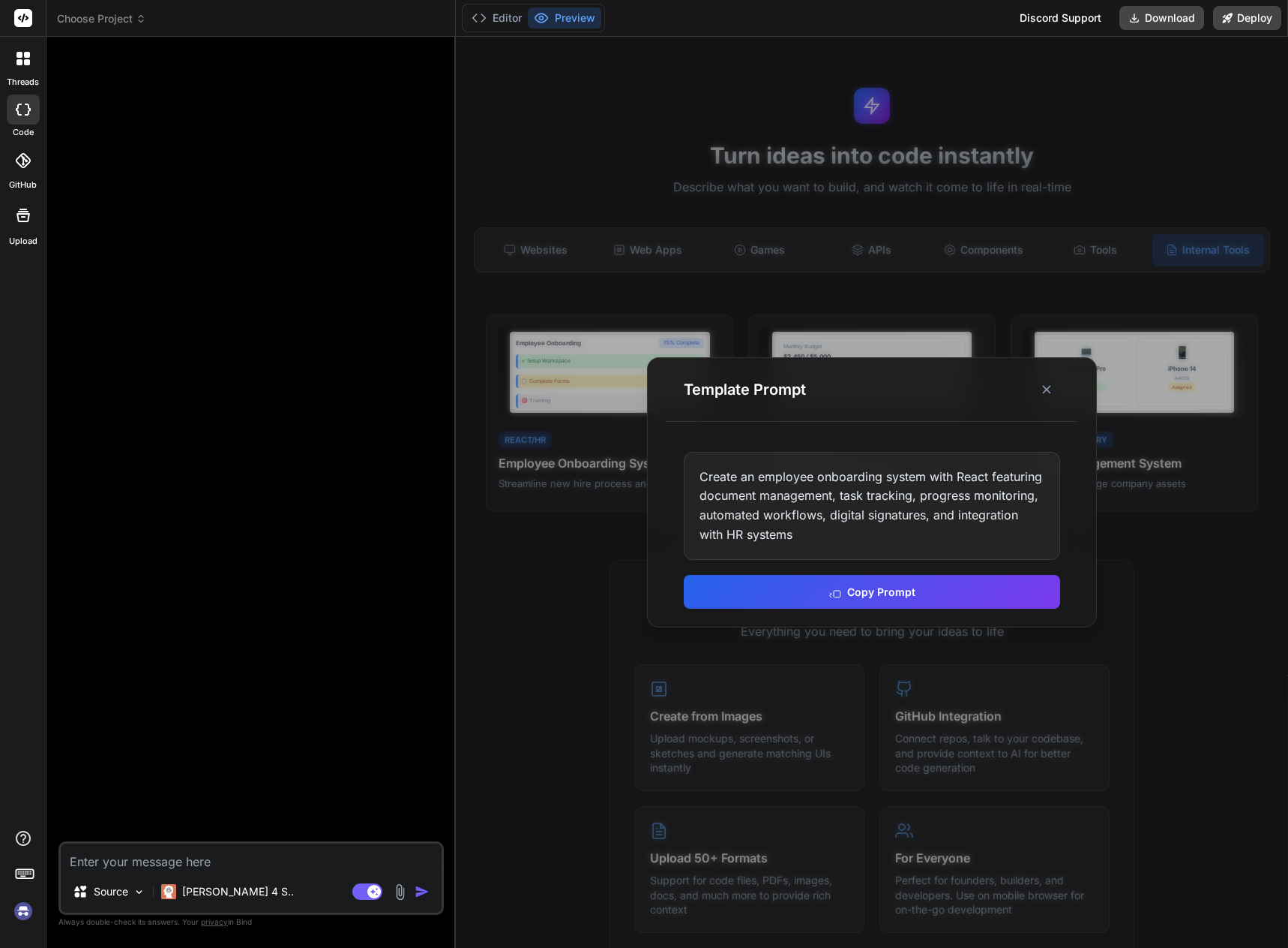
click at [1063, 400] on div "Template Prompt" at bounding box center [872, 389] width 413 height 64
click at [1047, 393] on icon at bounding box center [1047, 389] width 15 height 15
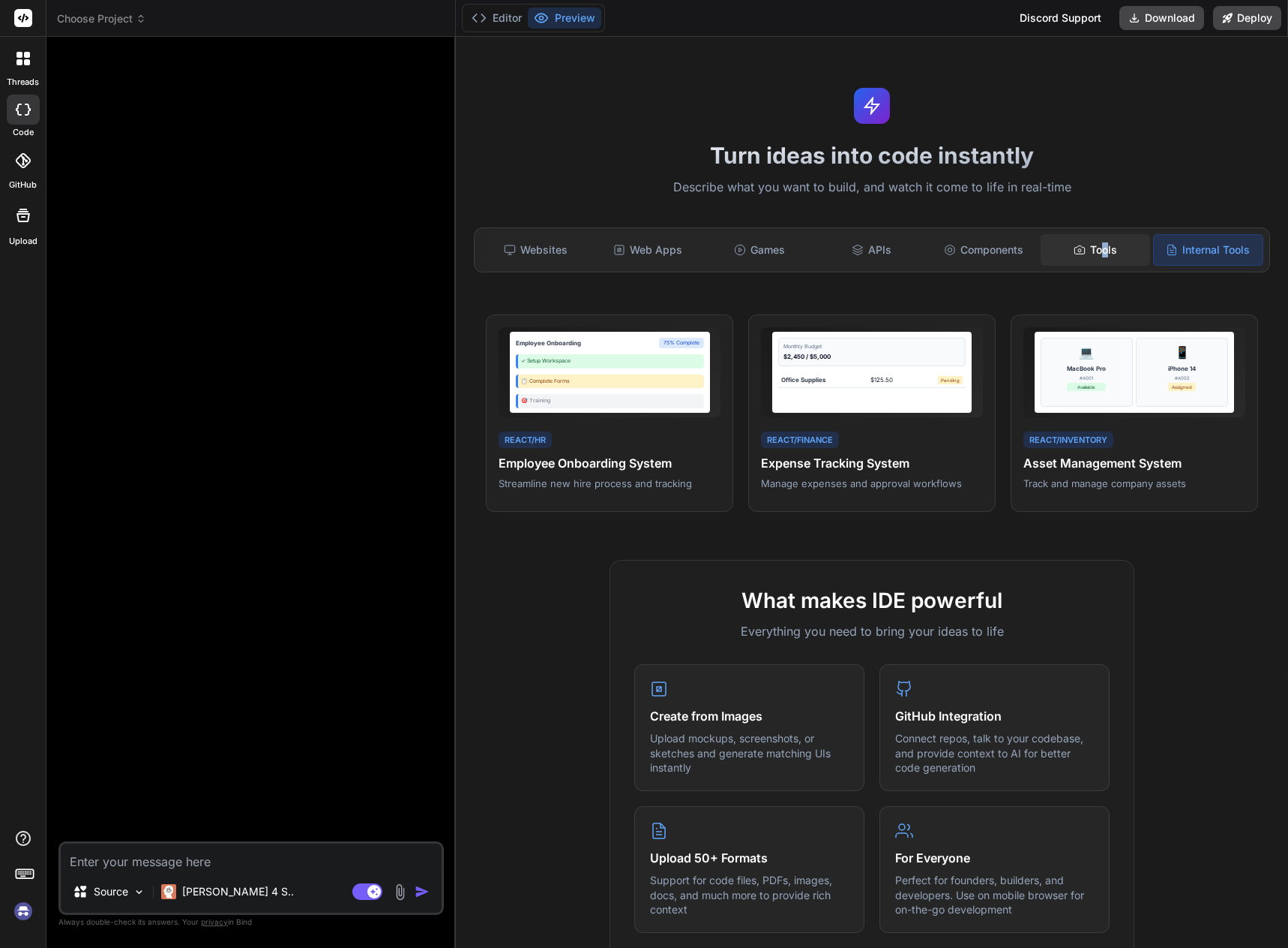
click at [1101, 259] on div "Websites Web Apps Games APIs Components Tools Internal Tools" at bounding box center [872, 250] width 796 height 45
click at [1092, 260] on div "Tools" at bounding box center [1095, 249] width 108 height 31
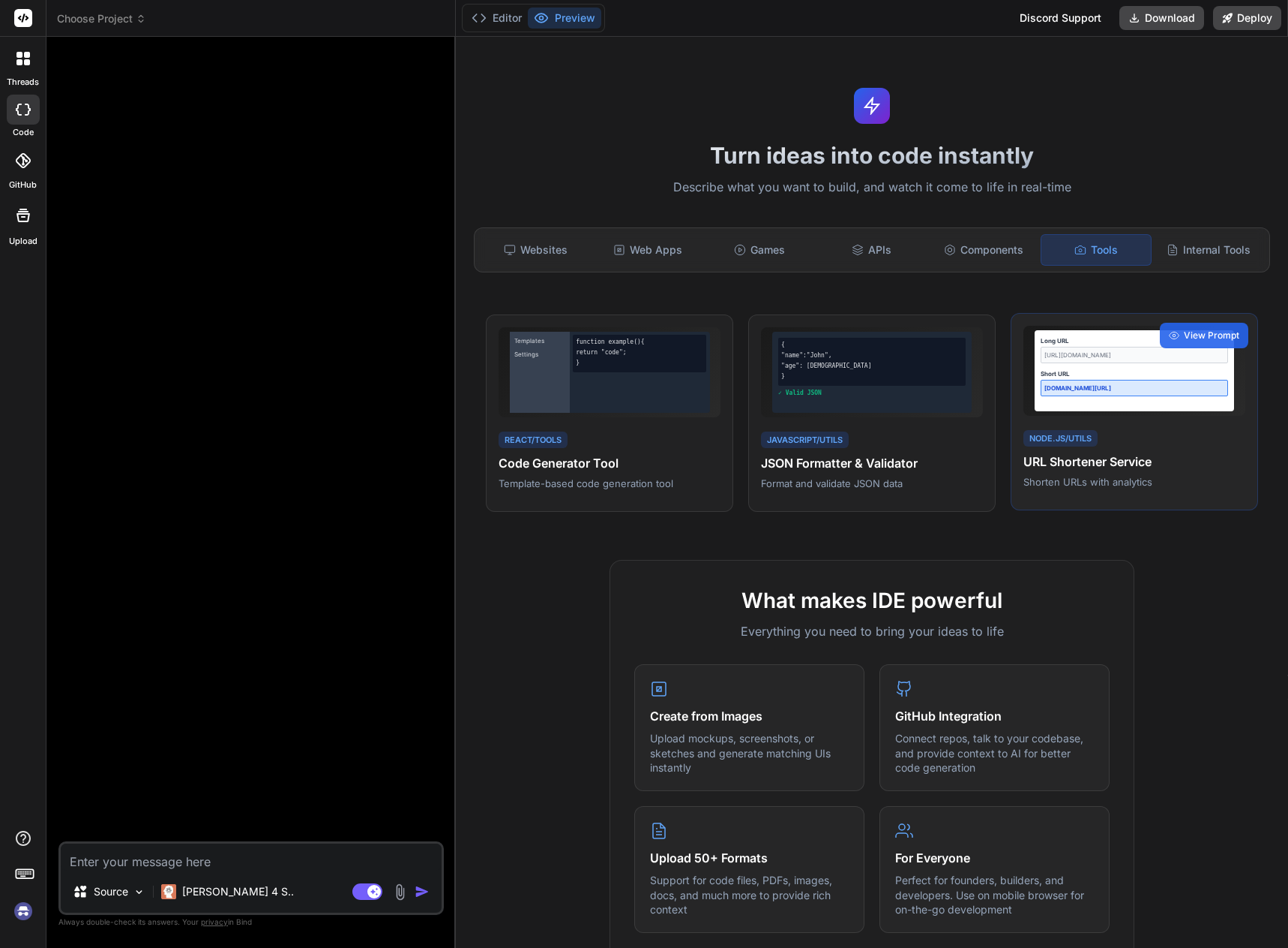
click at [1158, 382] on div "short.ly/abc123" at bounding box center [1134, 388] width 187 height 17
click at [1187, 347] on div "View Prompt" at bounding box center [1204, 336] width 88 height 25
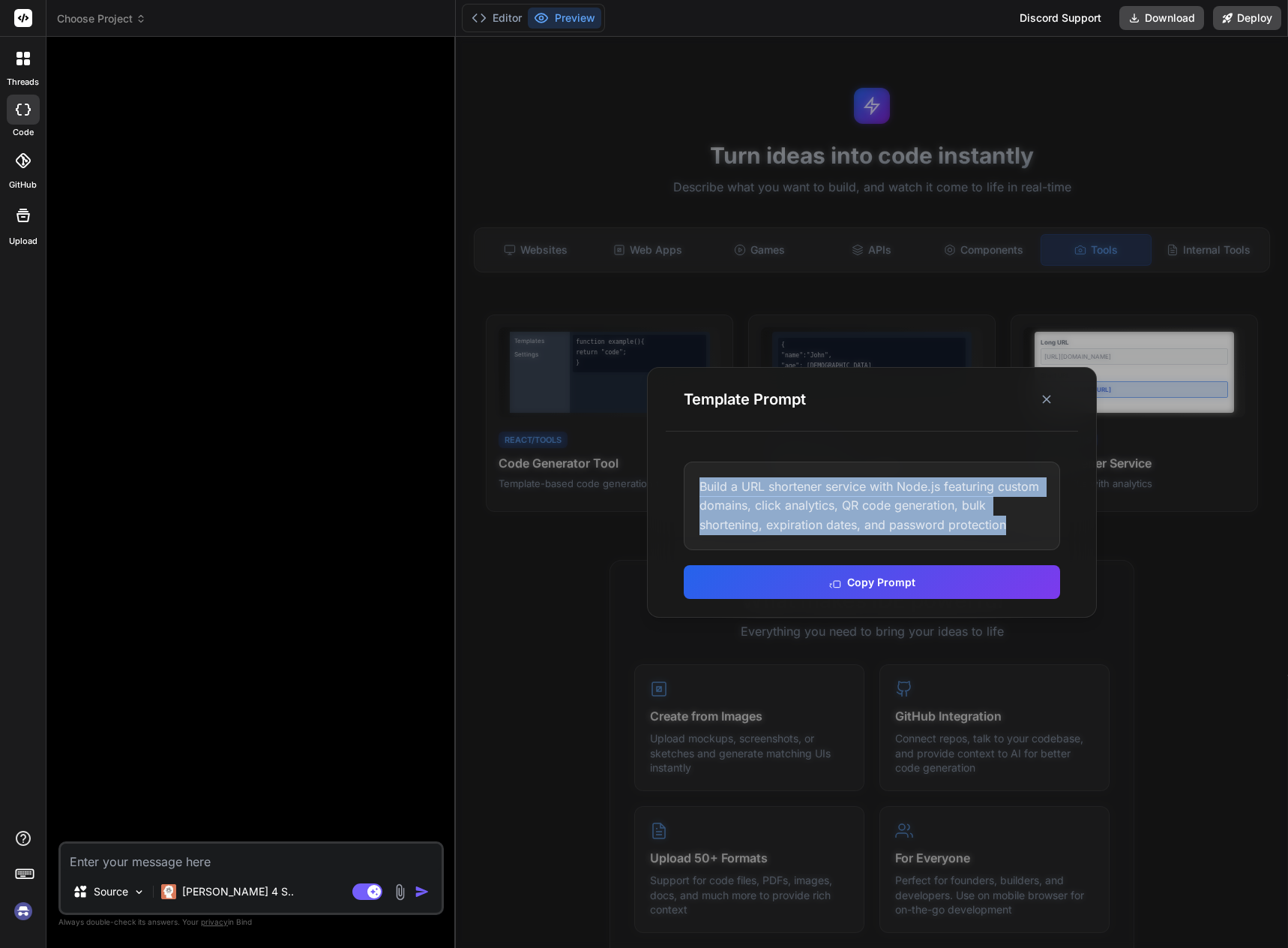
drag, startPoint x: 742, startPoint y: 476, endPoint x: 1032, endPoint y: 531, distance: 295.2
click at [1032, 525] on div "Build a URL shortener service with Node.js featuring custom domains, click anal…" at bounding box center [872, 506] width 377 height 89
copy div "Build a URL shortener service with Node.js featuring custom domains, click anal…"
